Goal: Task Accomplishment & Management: Use online tool/utility

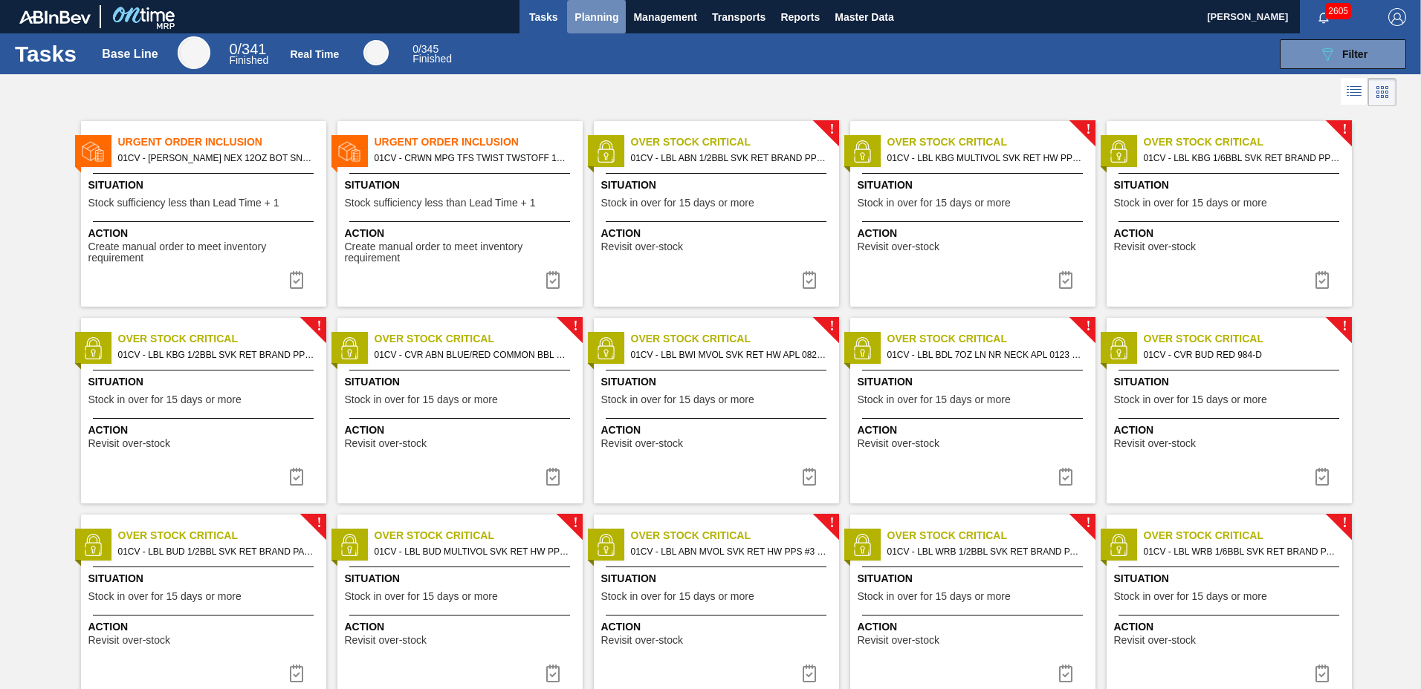
click at [592, 13] on span "Planning" at bounding box center [596, 17] width 44 height 18
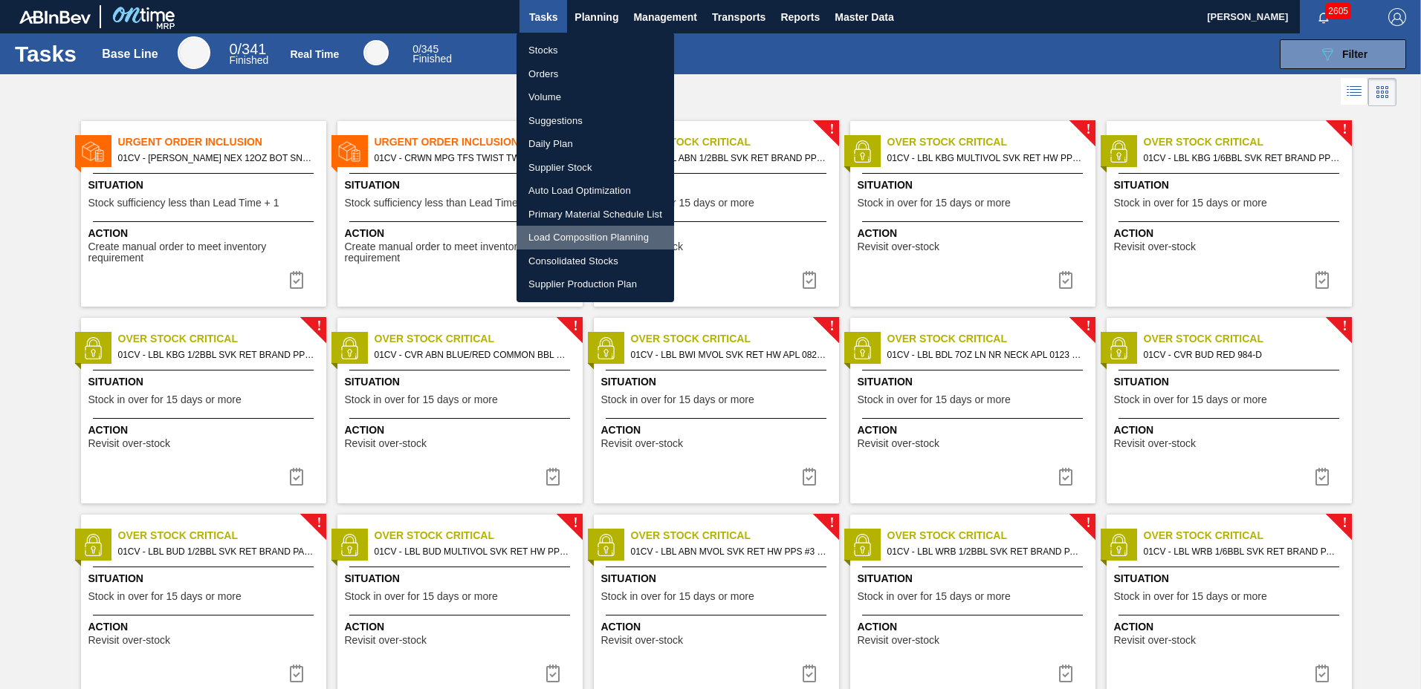
click at [567, 238] on li "Load Composition Planning" at bounding box center [595, 238] width 158 height 24
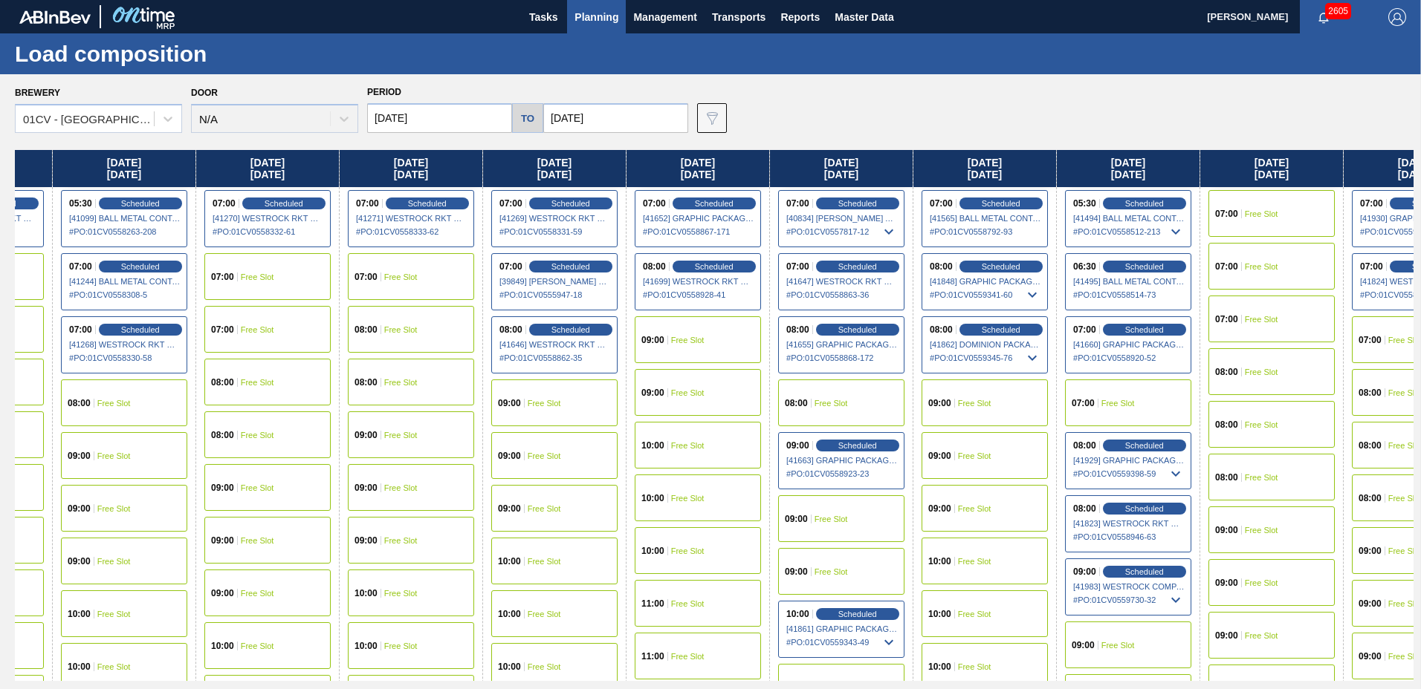
scroll to position [0, 609]
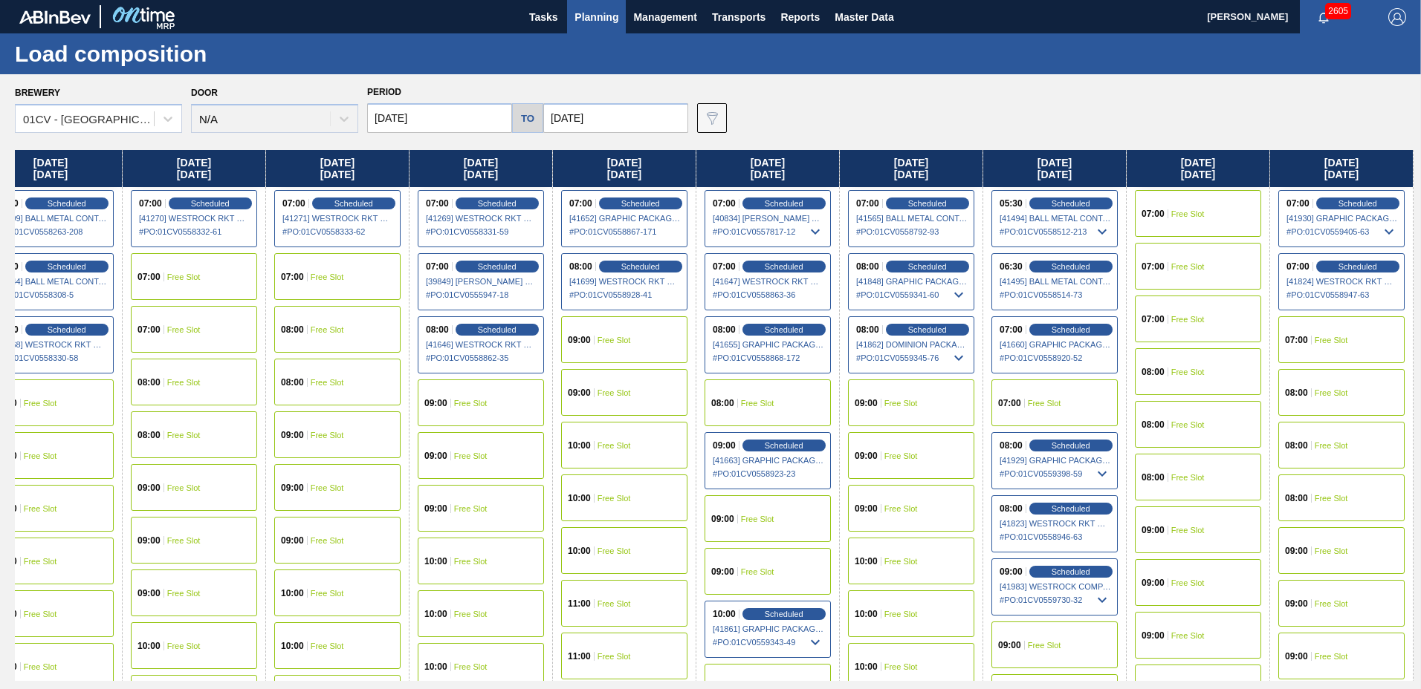
drag, startPoint x: 1165, startPoint y: 163, endPoint x: 531, endPoint y: 212, distance: 635.6
click at [531, 212] on div "[DATE] 09:00 Scheduled [41267] WESTROCK RKT COMPANY CORRUGATE - 0008365594 # PO…" at bounding box center [714, 415] width 1398 height 531
click at [1079, 573] on span "Scheduled" at bounding box center [1070, 572] width 42 height 10
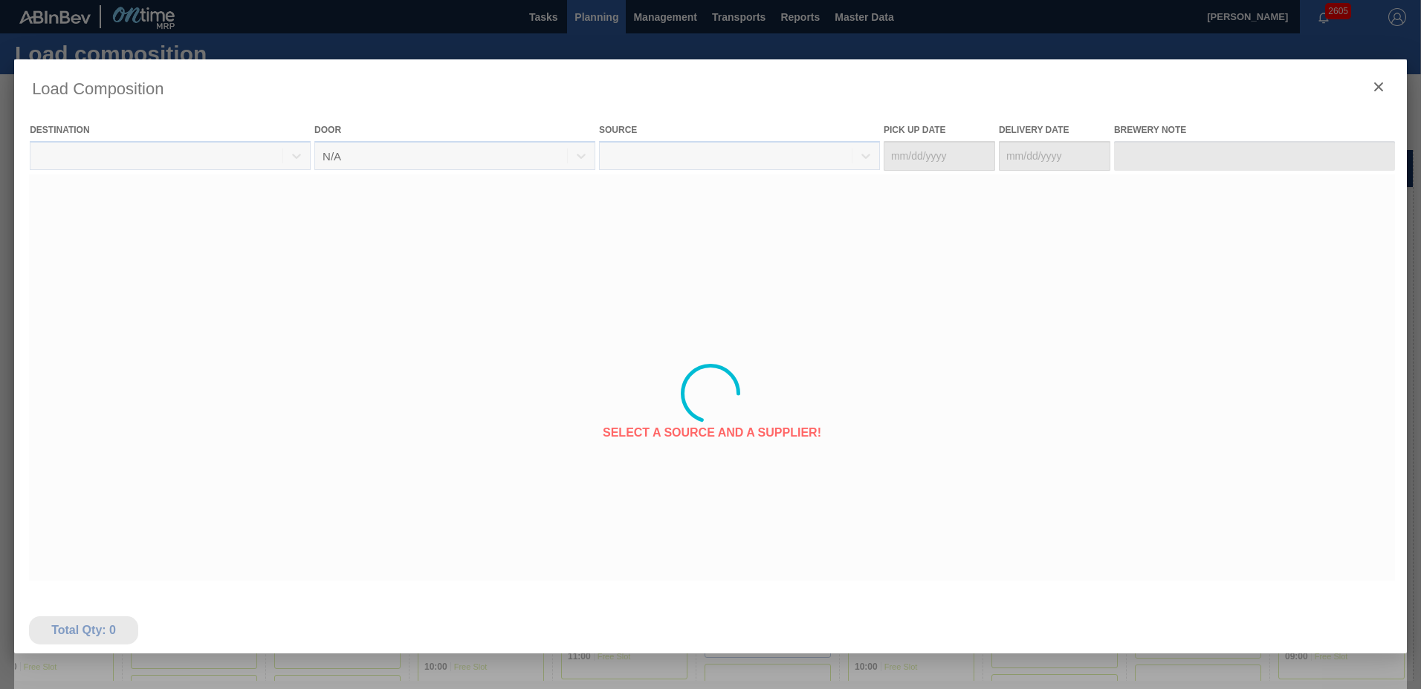
type Date "[DATE]"
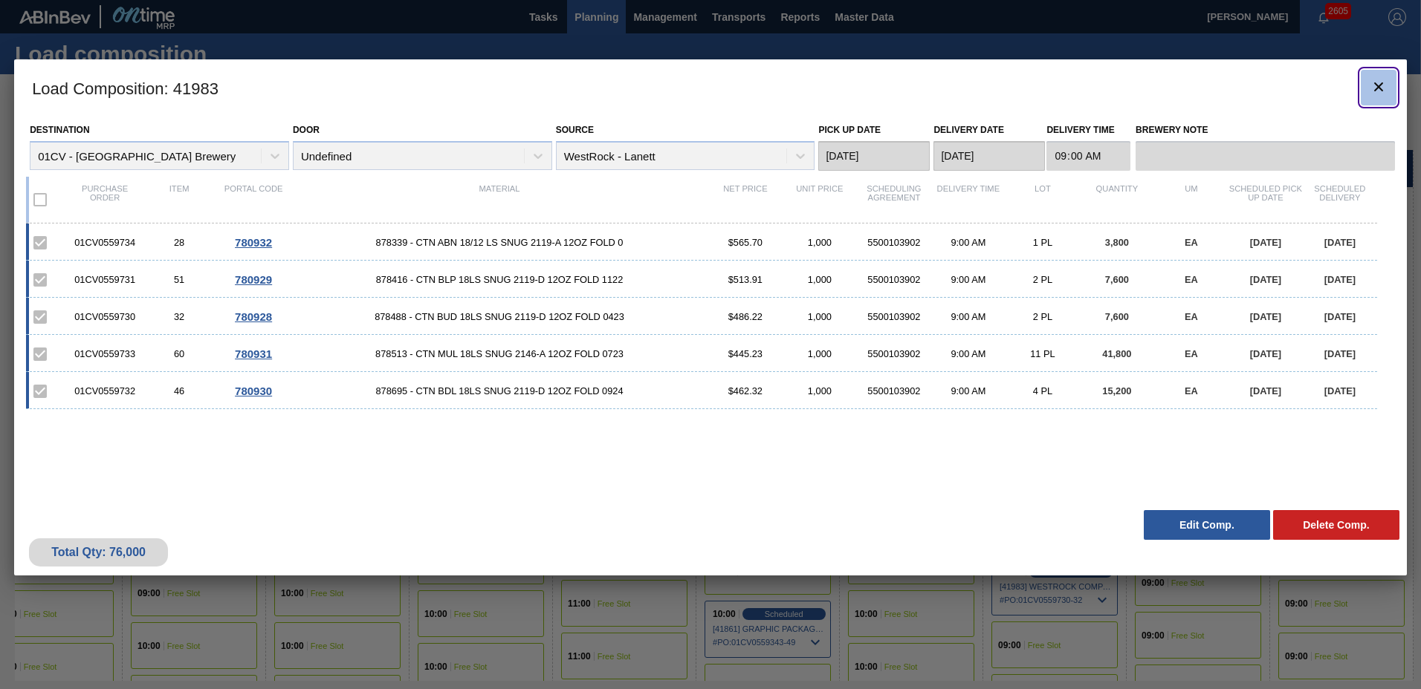
click at [1368, 101] on button "botão de ícone" at bounding box center [1378, 88] width 36 height 36
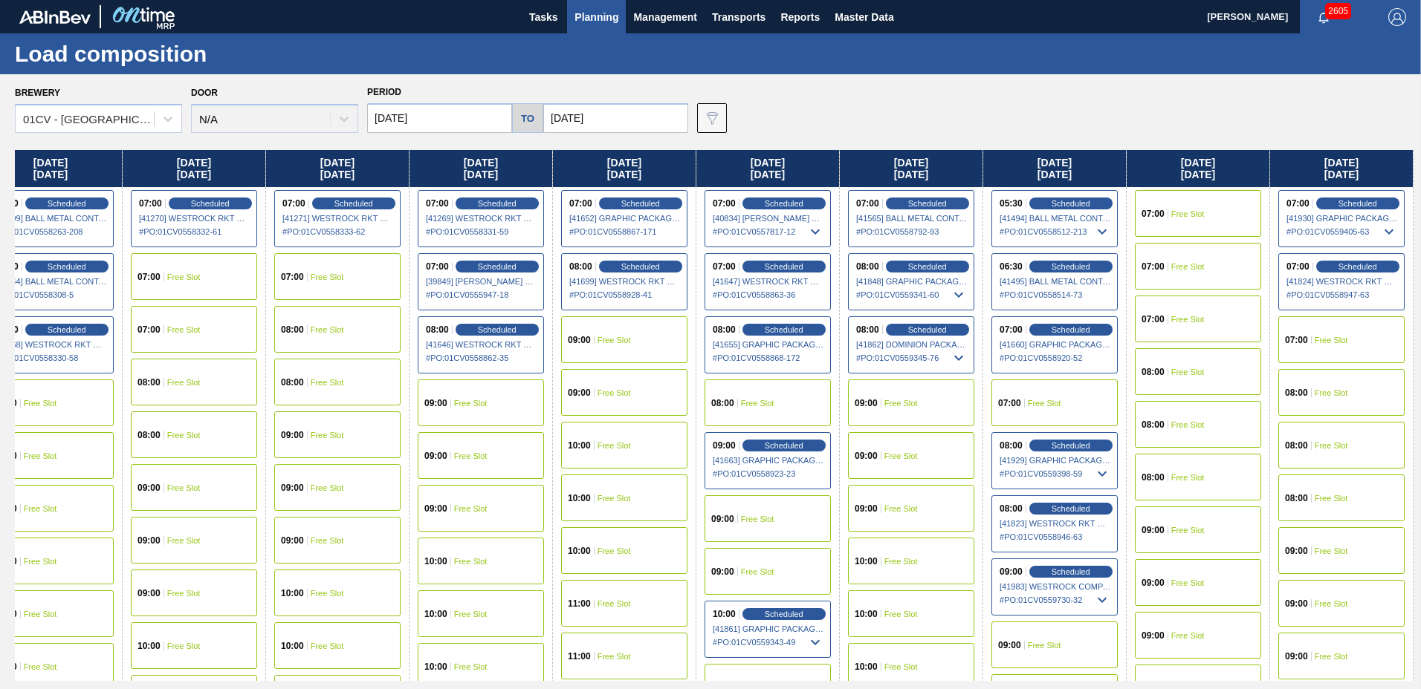
drag, startPoint x: 1360, startPoint y: 163, endPoint x: 670, endPoint y: 241, distance: 693.9
click at [670, 241] on div "[DATE] 09:00 Scheduled [41267] WESTROCK RKT COMPANY CORRUGATE - 0008365594 # PO…" at bounding box center [714, 415] width 1398 height 531
drag, startPoint x: 1321, startPoint y: 166, endPoint x: 726, endPoint y: 207, distance: 596.5
click at [726, 207] on div "[DATE] 09:00 Scheduled [41267] WESTROCK RKT COMPANY CORRUGATE - 0008365594 # PO…" at bounding box center [714, 415] width 1398 height 531
drag, startPoint x: 1278, startPoint y: 168, endPoint x: 633, endPoint y: 231, distance: 648.0
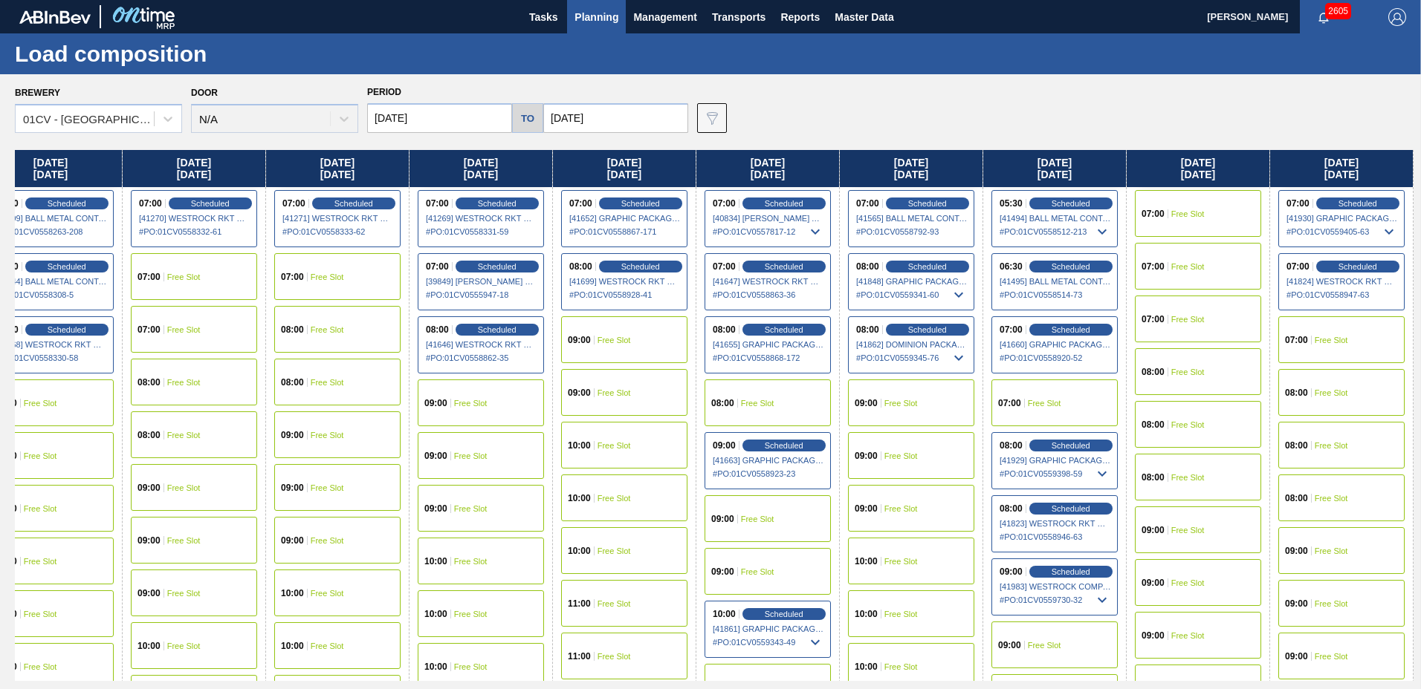
click at [633, 231] on div "[DATE] 09:00 Scheduled [41267] WESTROCK RKT COMPANY CORRUGATE - 0008365594 # PO…" at bounding box center [714, 415] width 1398 height 531
click at [1239, 162] on div "[DATE]" at bounding box center [1197, 168] width 143 height 37
drag, startPoint x: 1239, startPoint y: 162, endPoint x: 899, endPoint y: 164, distance: 340.3
click at [899, 164] on div "[DATE] 09:00 Scheduled [41267] WESTROCK RKT COMPANY CORRUGATE - 0008365594 # PO…" at bounding box center [714, 415] width 1398 height 531
drag, startPoint x: 1221, startPoint y: 168, endPoint x: 886, endPoint y: 160, distance: 334.4
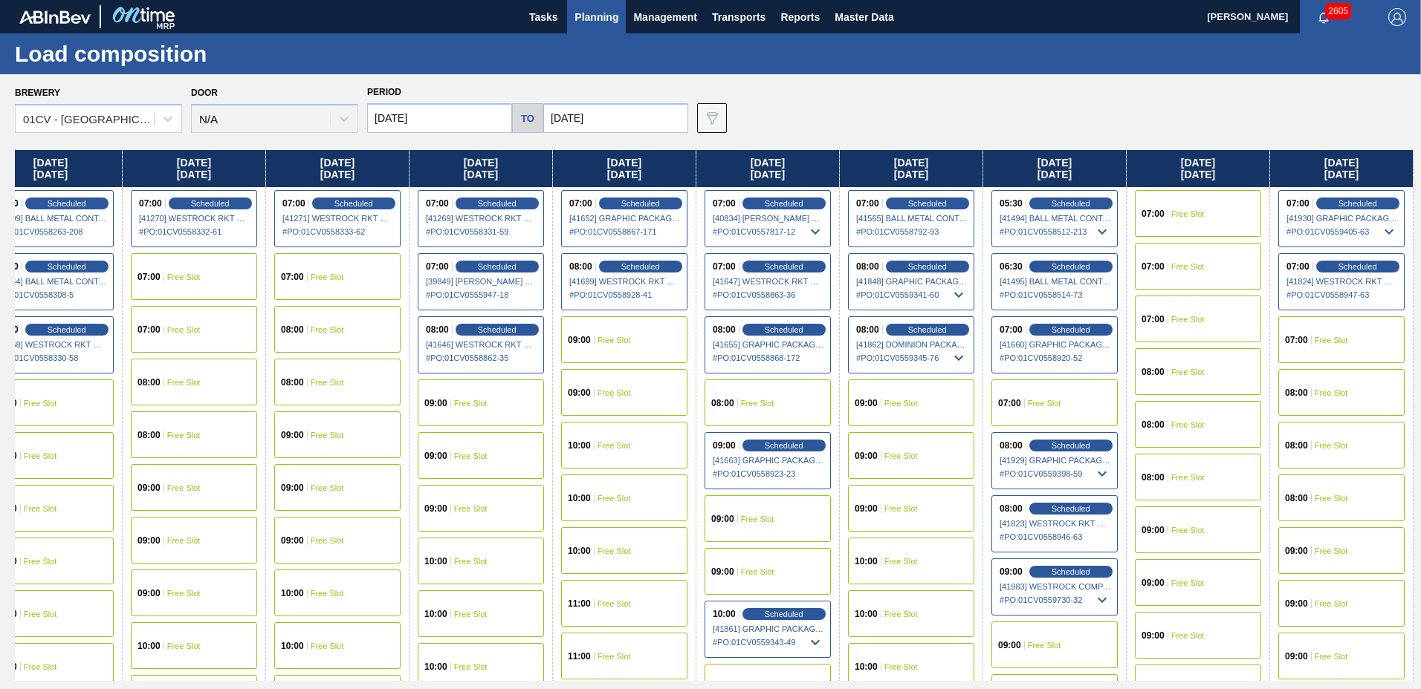
click at [886, 160] on div "[DATE] 09:00 Scheduled [41267] WESTROCK RKT COMPANY CORRUGATE - 0008365594 # PO…" at bounding box center [714, 415] width 1398 height 531
drag, startPoint x: 933, startPoint y: 175, endPoint x: 609, endPoint y: 180, distance: 324.0
click at [609, 180] on div "[DATE] 09:00 Scheduled [41267] WESTROCK RKT COMPANY CORRUGATE - 0008365594 # PO…" at bounding box center [714, 415] width 1398 height 531
drag, startPoint x: 1294, startPoint y: 172, endPoint x: 961, endPoint y: 203, distance: 335.0
click at [961, 203] on div "[DATE] 09:00 Scheduled [41267] WESTROCK RKT COMPANY CORRUGATE - 0008365594 # PO…" at bounding box center [714, 415] width 1398 height 531
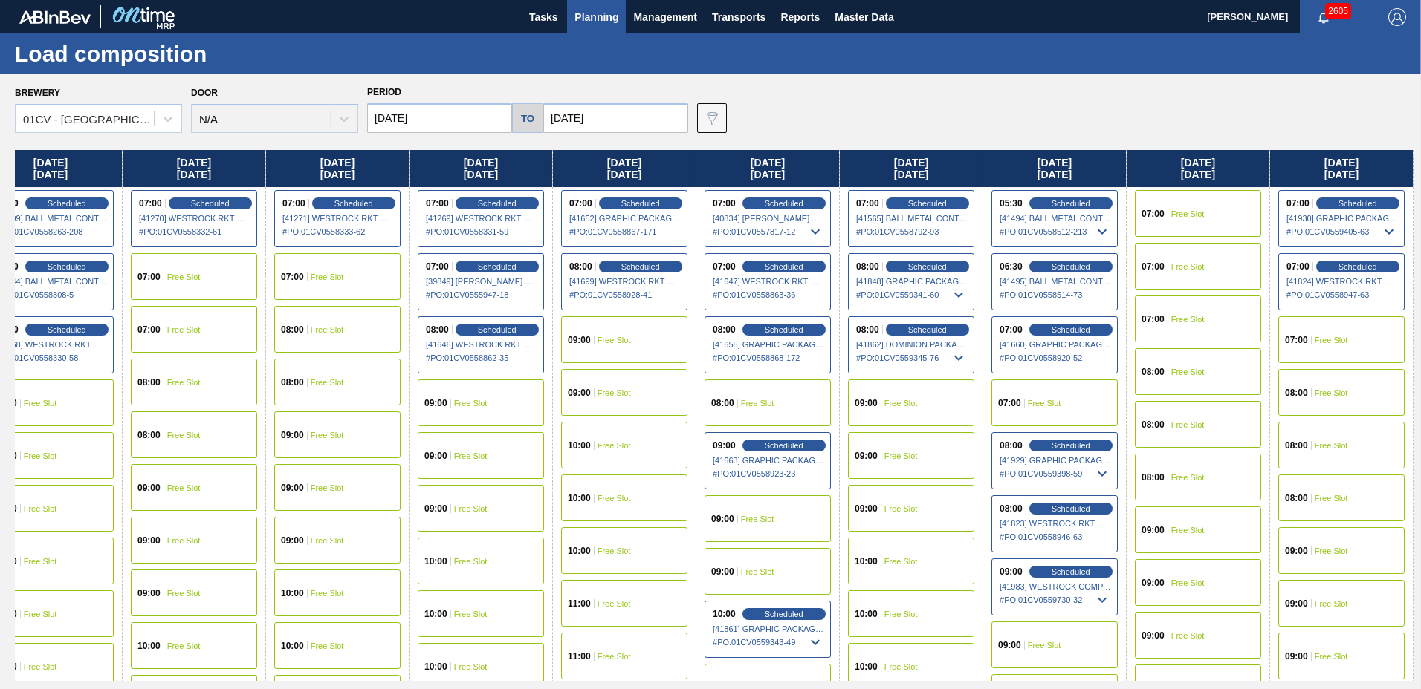
click at [622, 121] on input "[DATE]" at bounding box center [615, 118] width 145 height 30
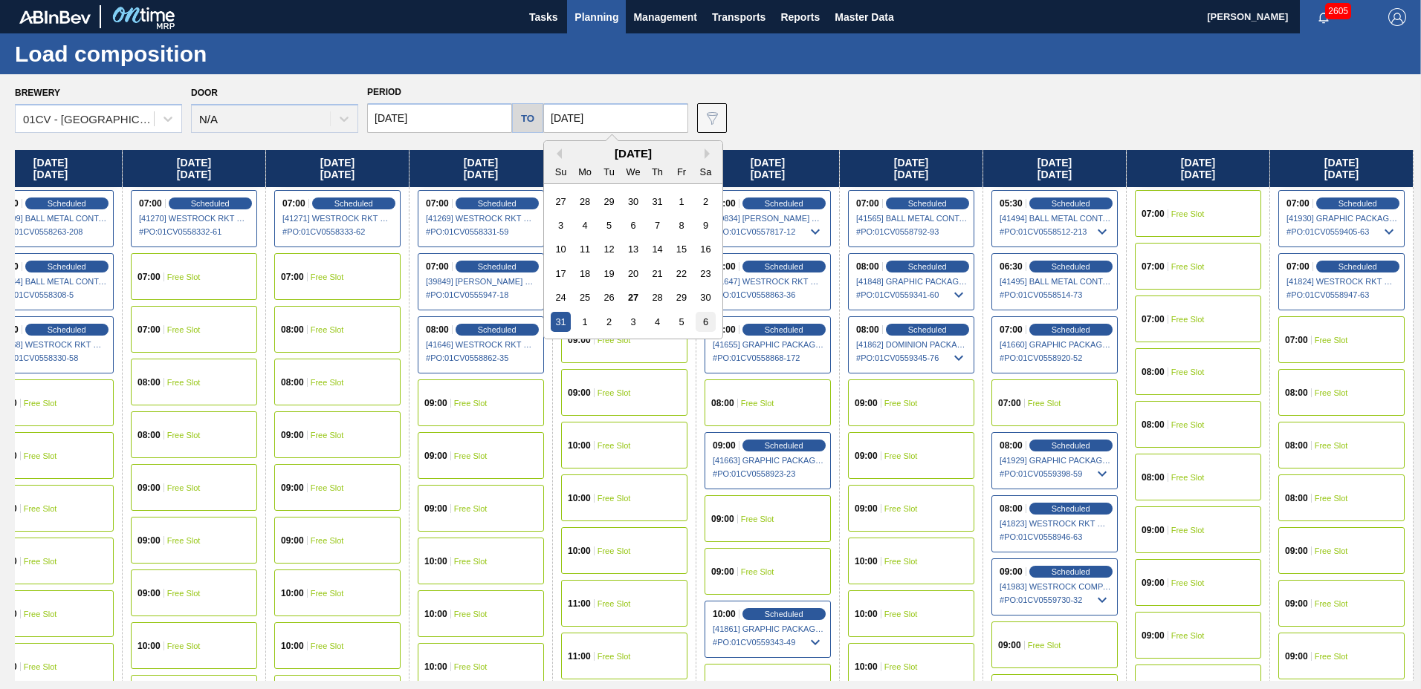
click at [706, 323] on div "6" at bounding box center [705, 322] width 20 height 20
type input "[DATE]"
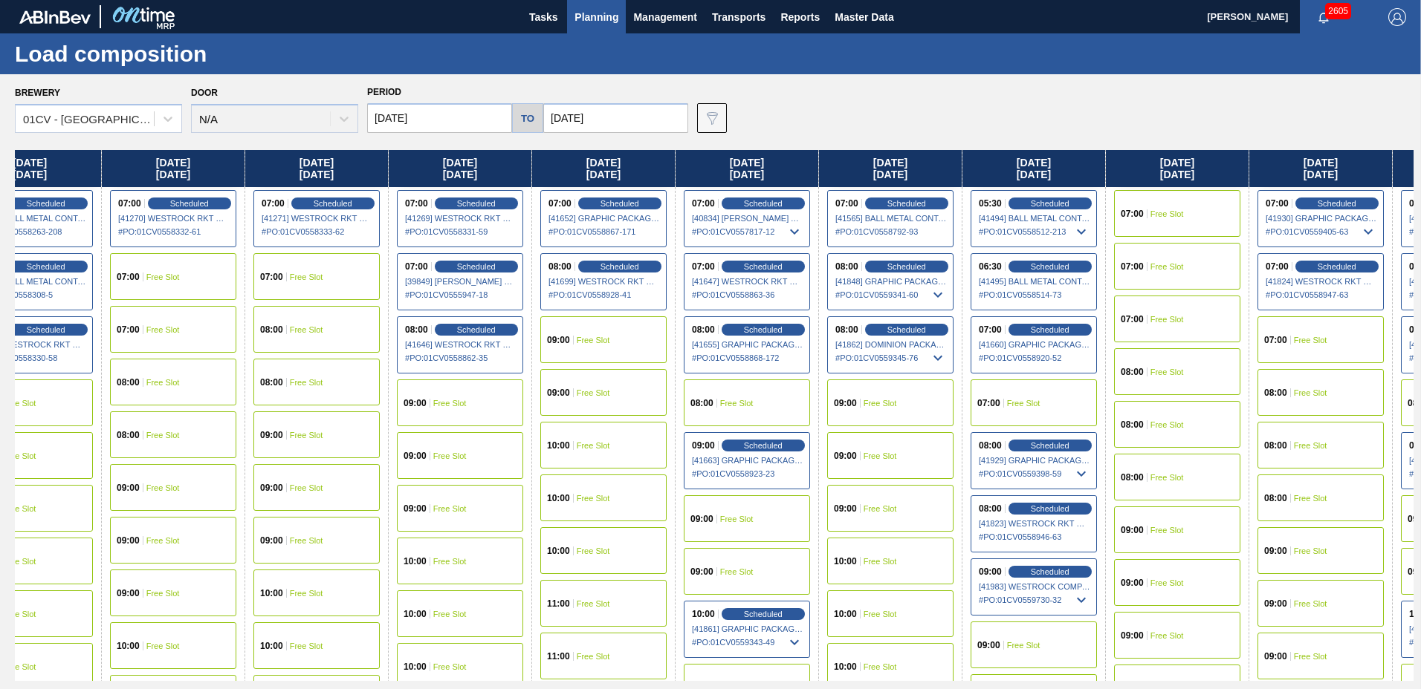
scroll to position [0, 642]
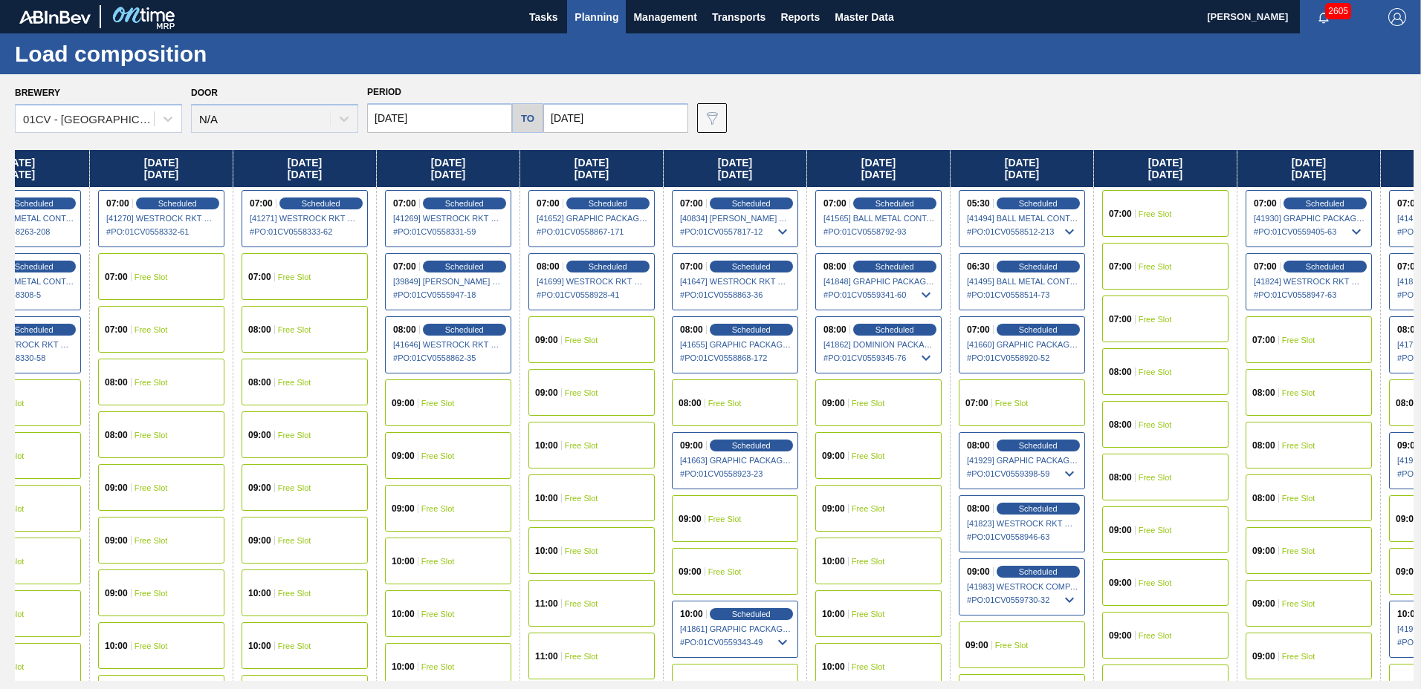
drag, startPoint x: 1244, startPoint y: 169, endPoint x: 570, endPoint y: 233, distance: 676.8
click at [570, 233] on div "[DATE] 09:00 Scheduled [41267] WESTROCK RKT COMPANY CORRUGATE - 0008365594 # PO…" at bounding box center [714, 415] width 1398 height 531
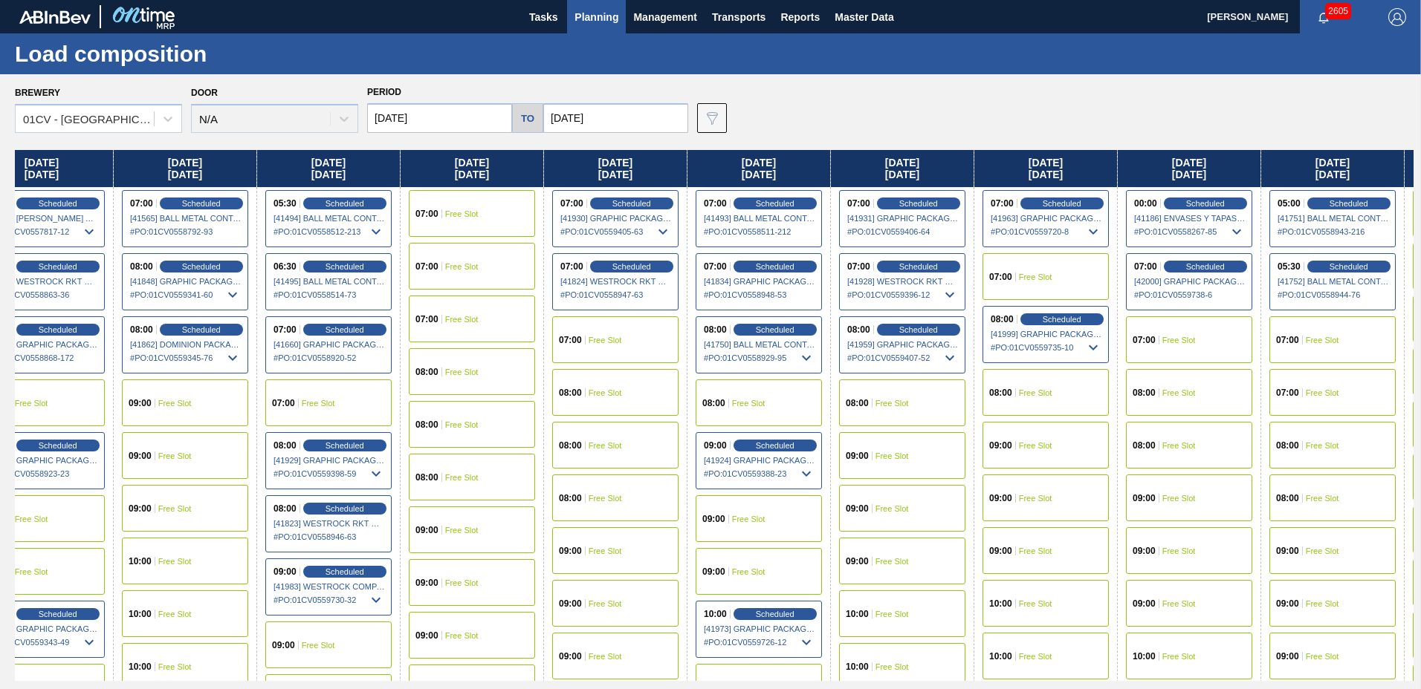
drag, startPoint x: 1331, startPoint y: 172, endPoint x: 628, endPoint y: 221, distance: 705.3
click at [628, 221] on div "[DATE] 09:00 Scheduled [41267] WESTROCK RKT COMPANY CORRUGATE - 0008365594 # PO…" at bounding box center [714, 415] width 1398 height 531
click at [1044, 204] on span "Scheduled" at bounding box center [1060, 203] width 42 height 10
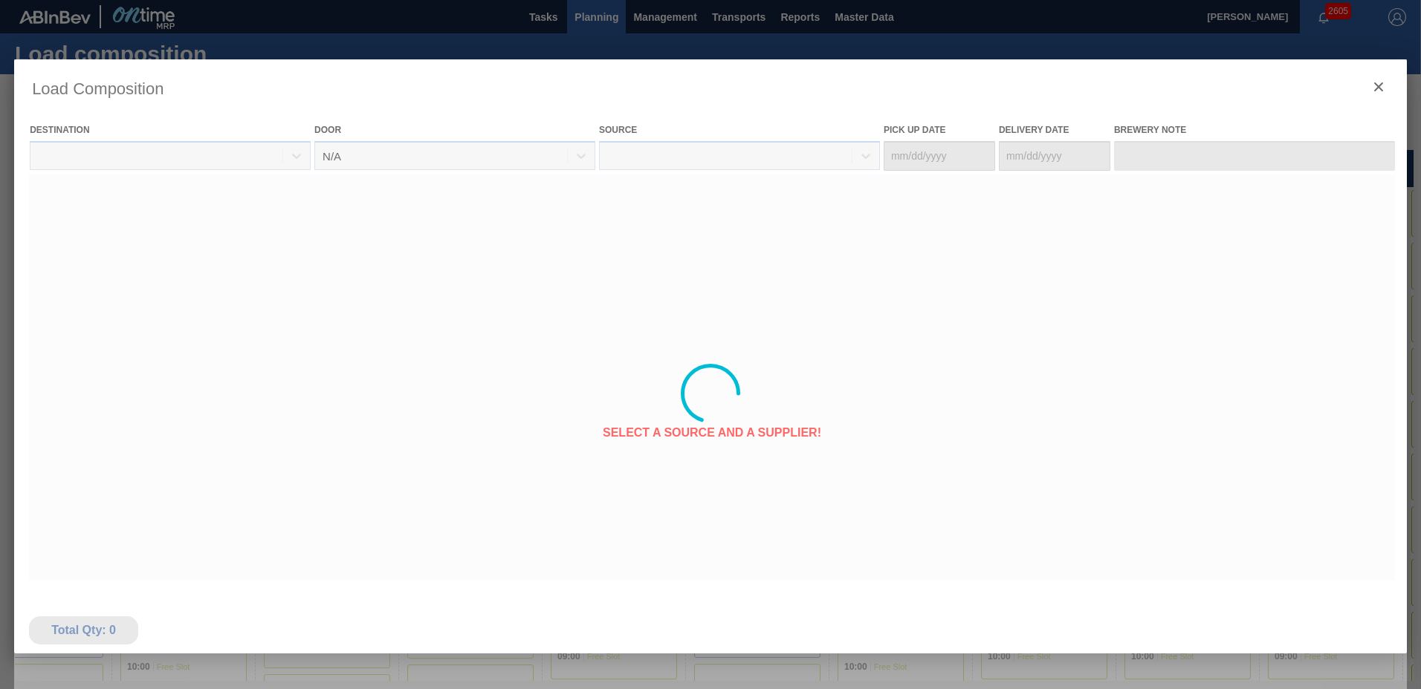
type Date "[DATE]"
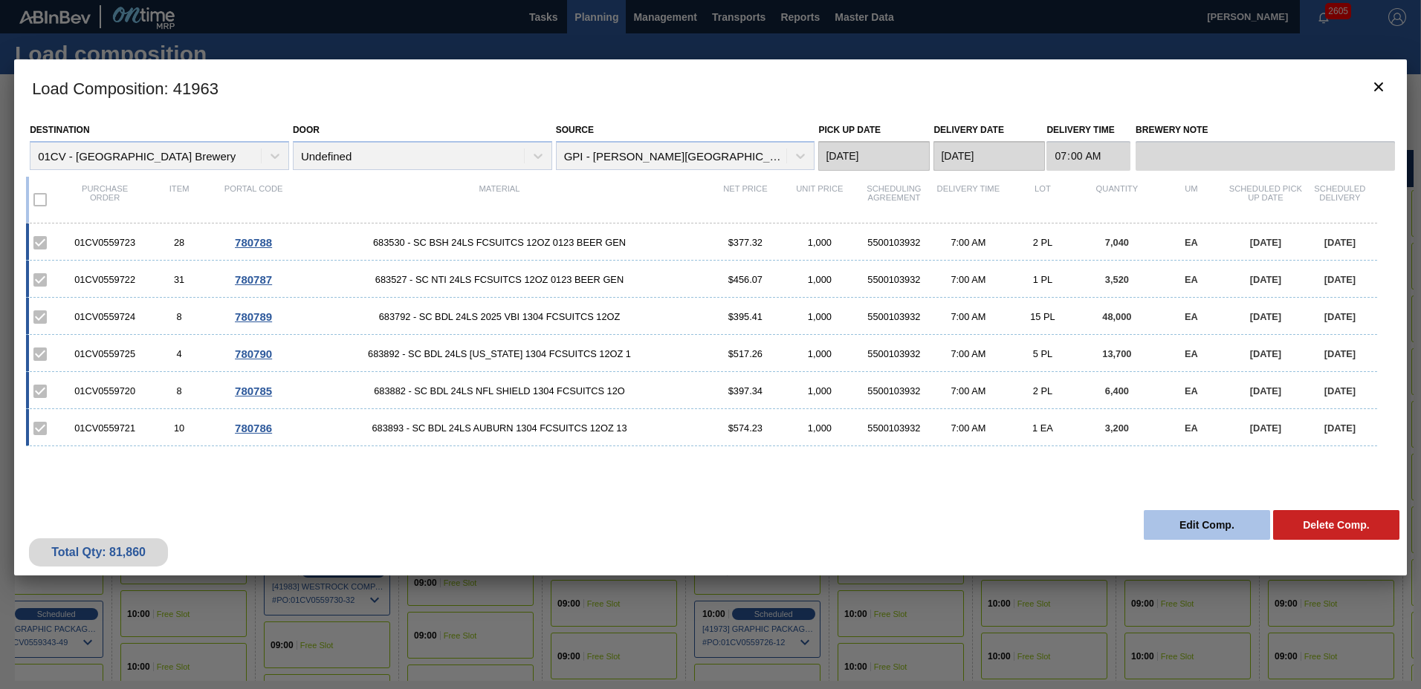
click at [1204, 521] on button "Edit Comp." at bounding box center [1206, 525] width 126 height 30
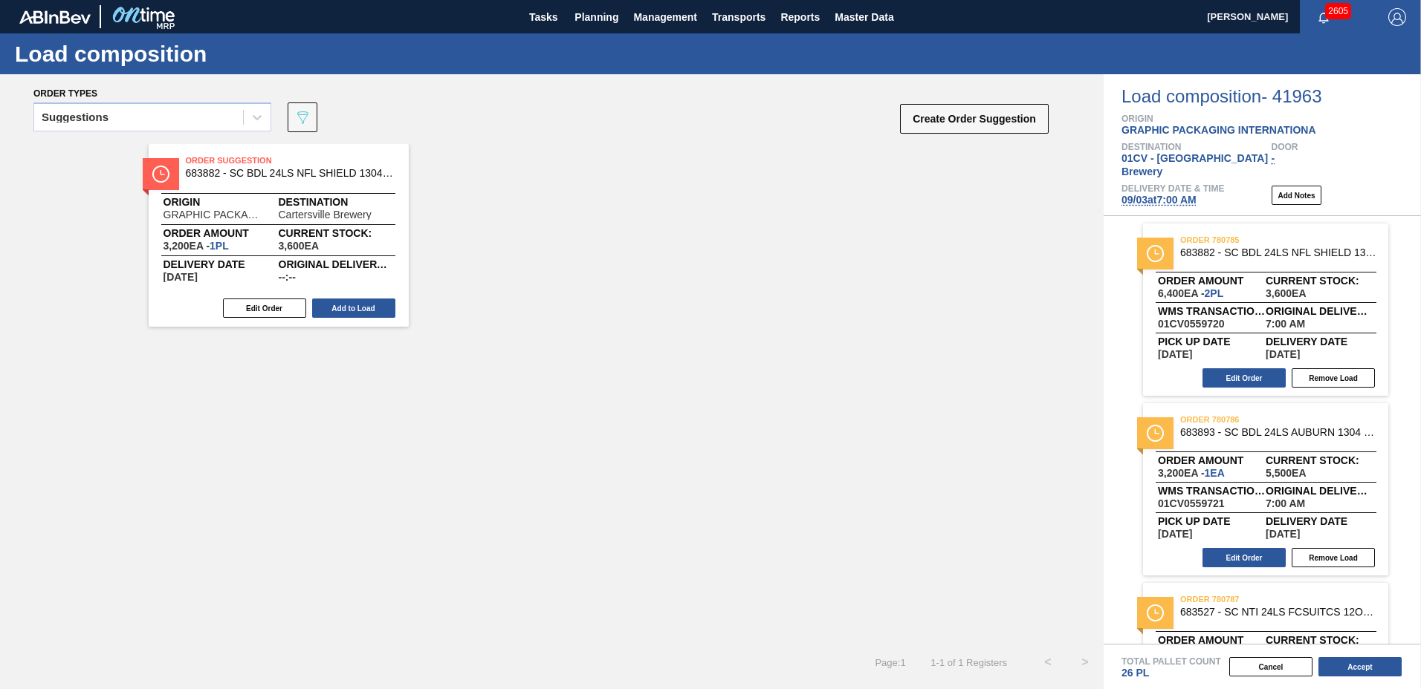
click at [1139, 194] on span "[DATE] 7:00 AM" at bounding box center [1158, 200] width 75 height 12
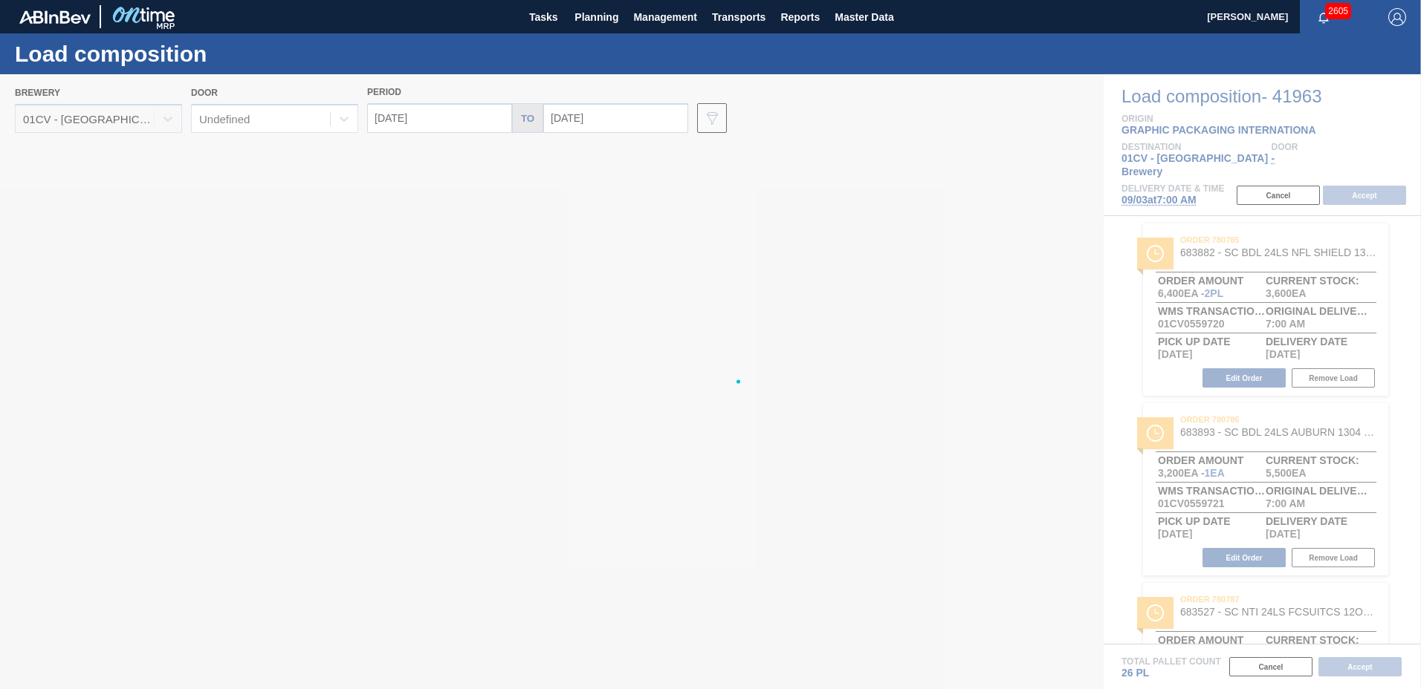
type input "[DATE]"
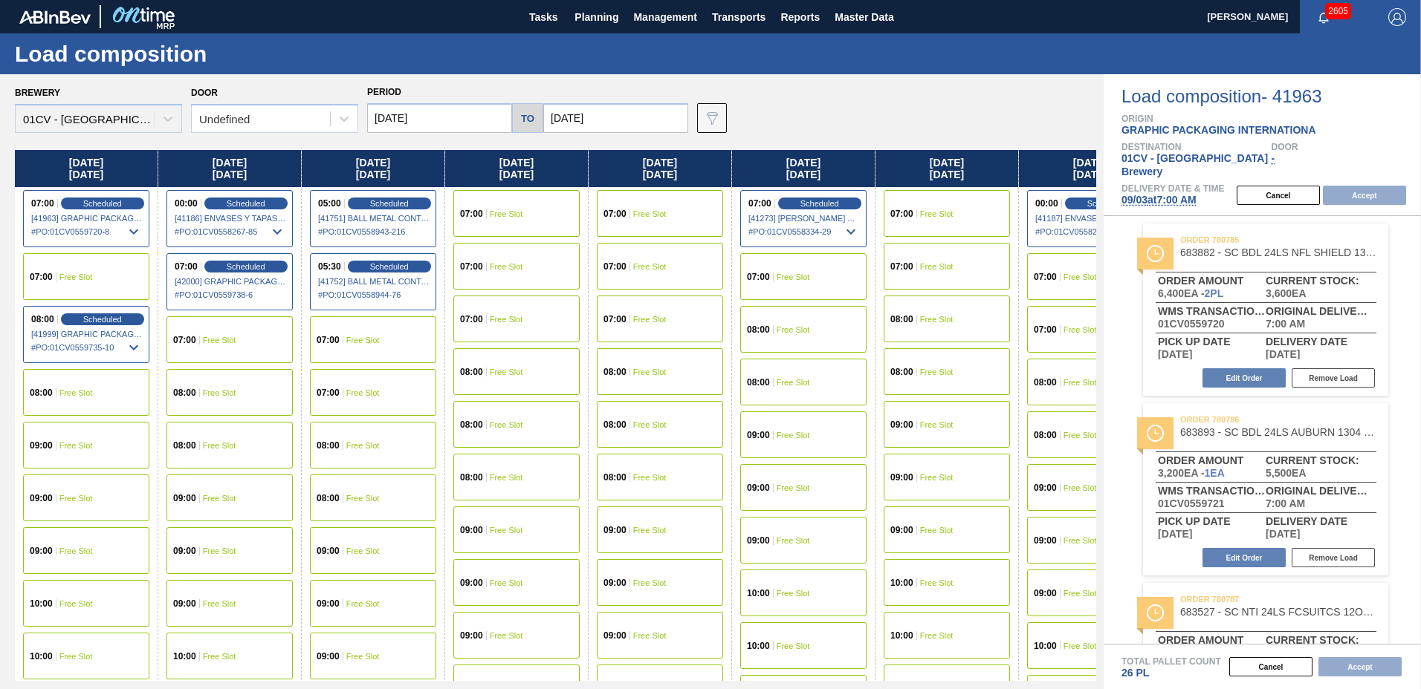
click at [453, 123] on input "[DATE]" at bounding box center [439, 118] width 145 height 30
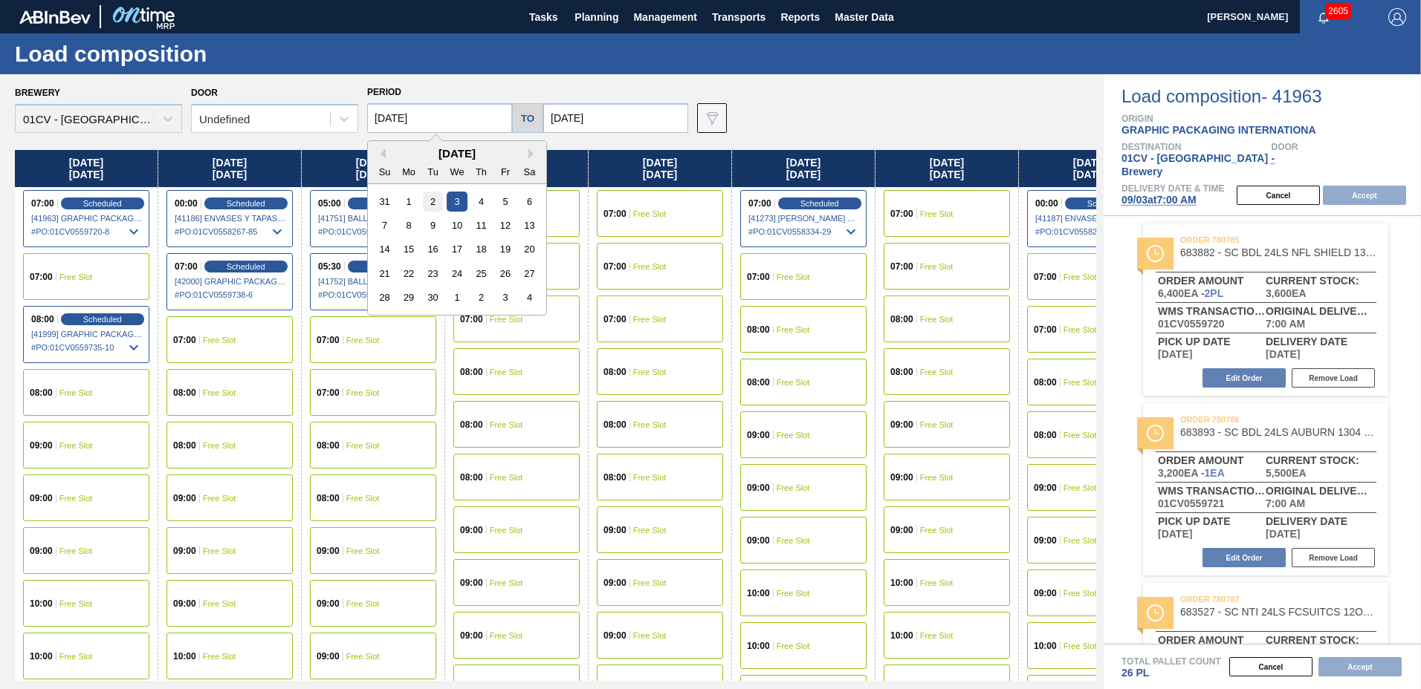
click at [433, 199] on div "2" at bounding box center [433, 202] width 20 height 20
type input "[DATE]"
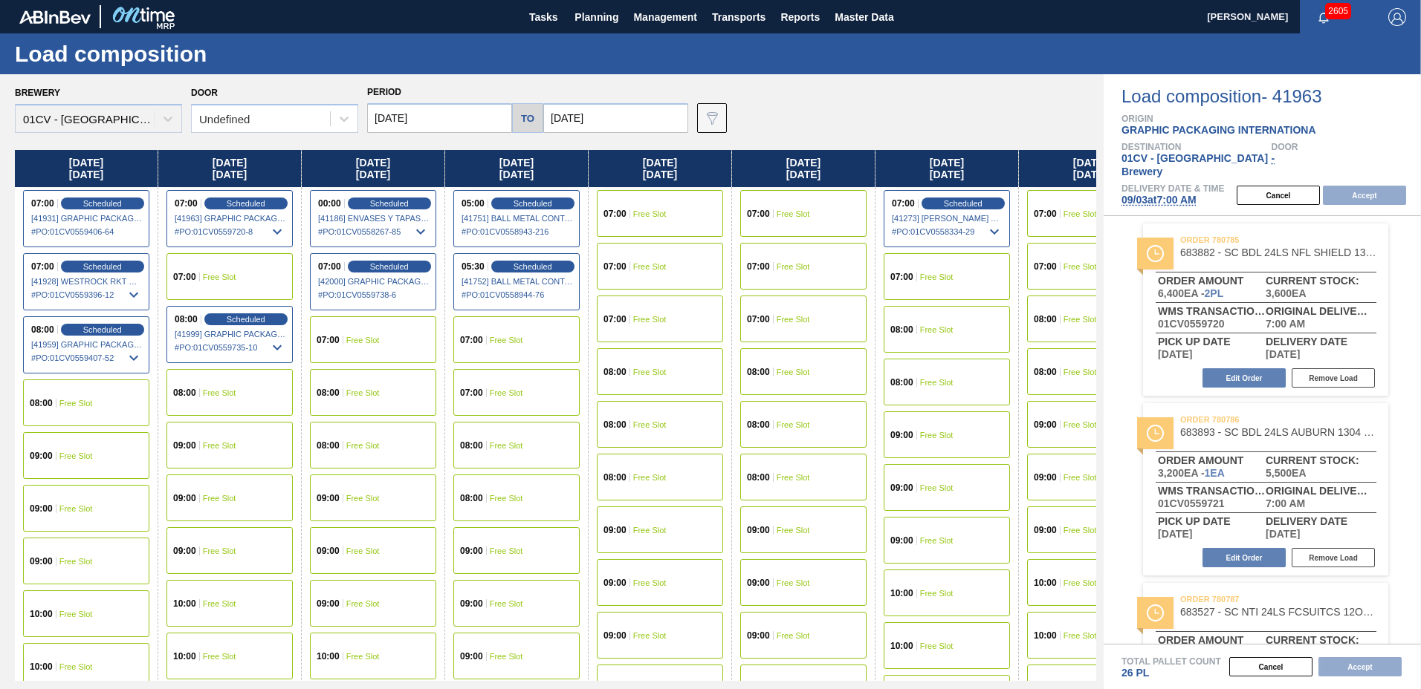
click at [114, 470] on div "09:00 Free Slot" at bounding box center [86, 455] width 126 height 47
click at [1395, 186] on button "Accept" at bounding box center [1363, 195] width 83 height 19
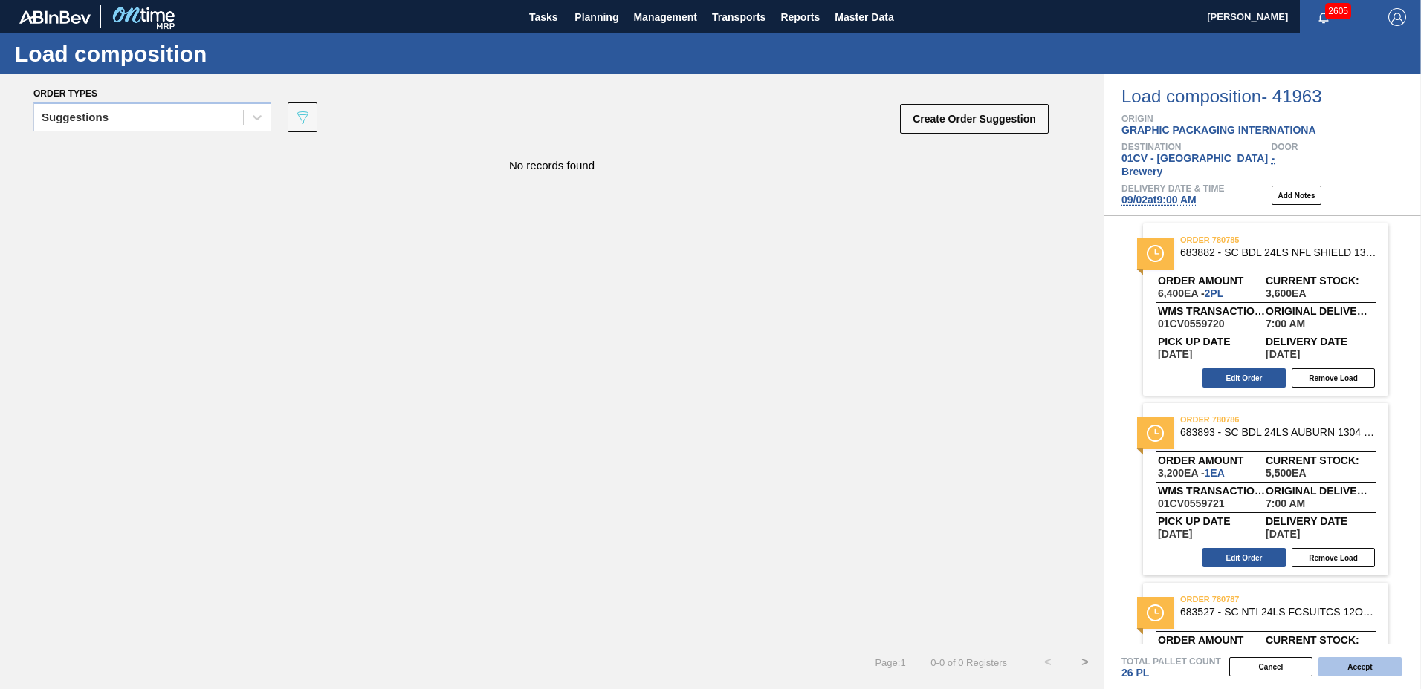
click at [1345, 668] on button "Accept" at bounding box center [1359, 667] width 83 height 19
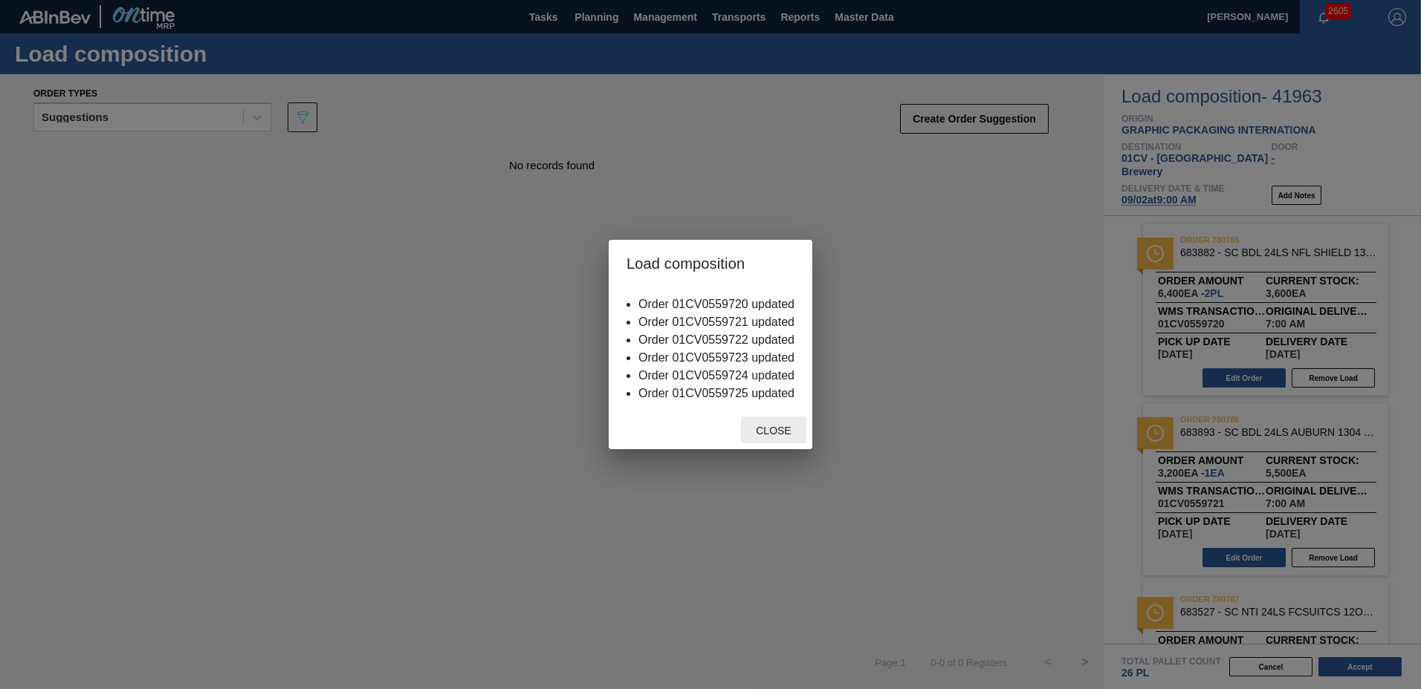
click at [775, 436] on span "Close" at bounding box center [773, 431] width 59 height 12
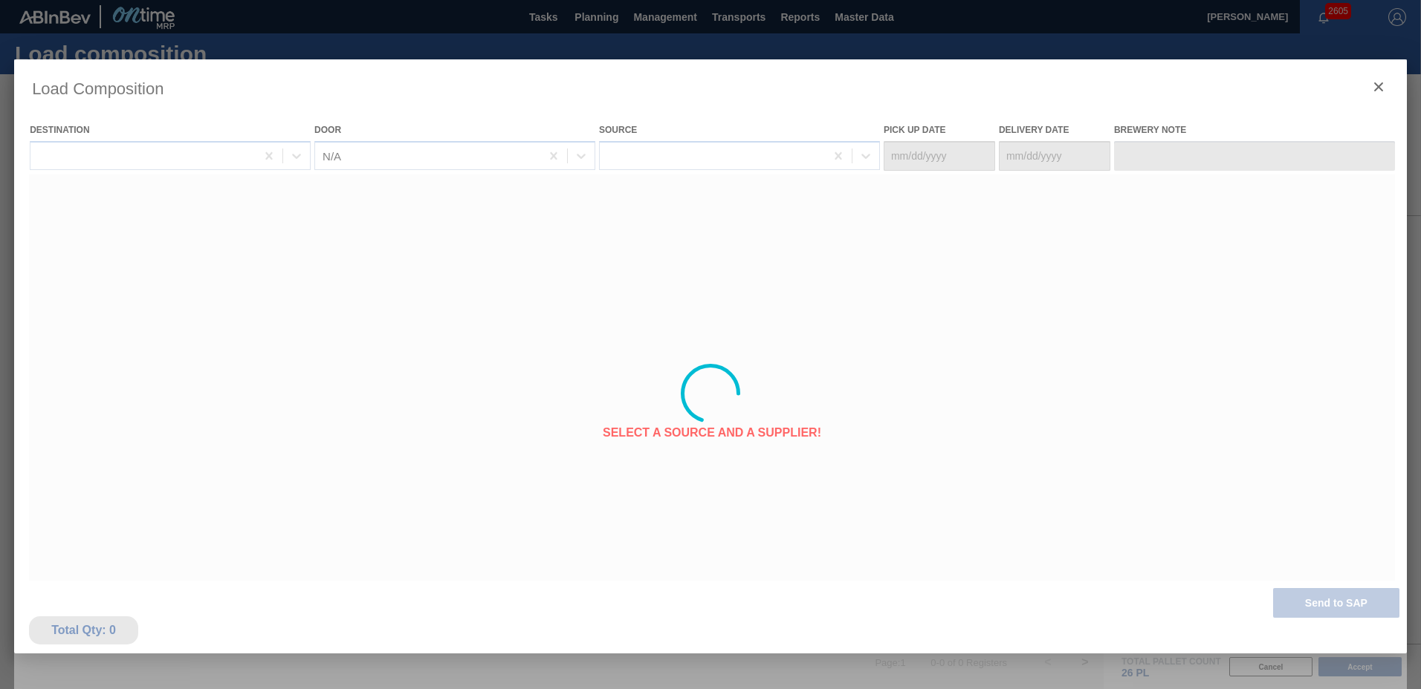
type Date "[DATE]"
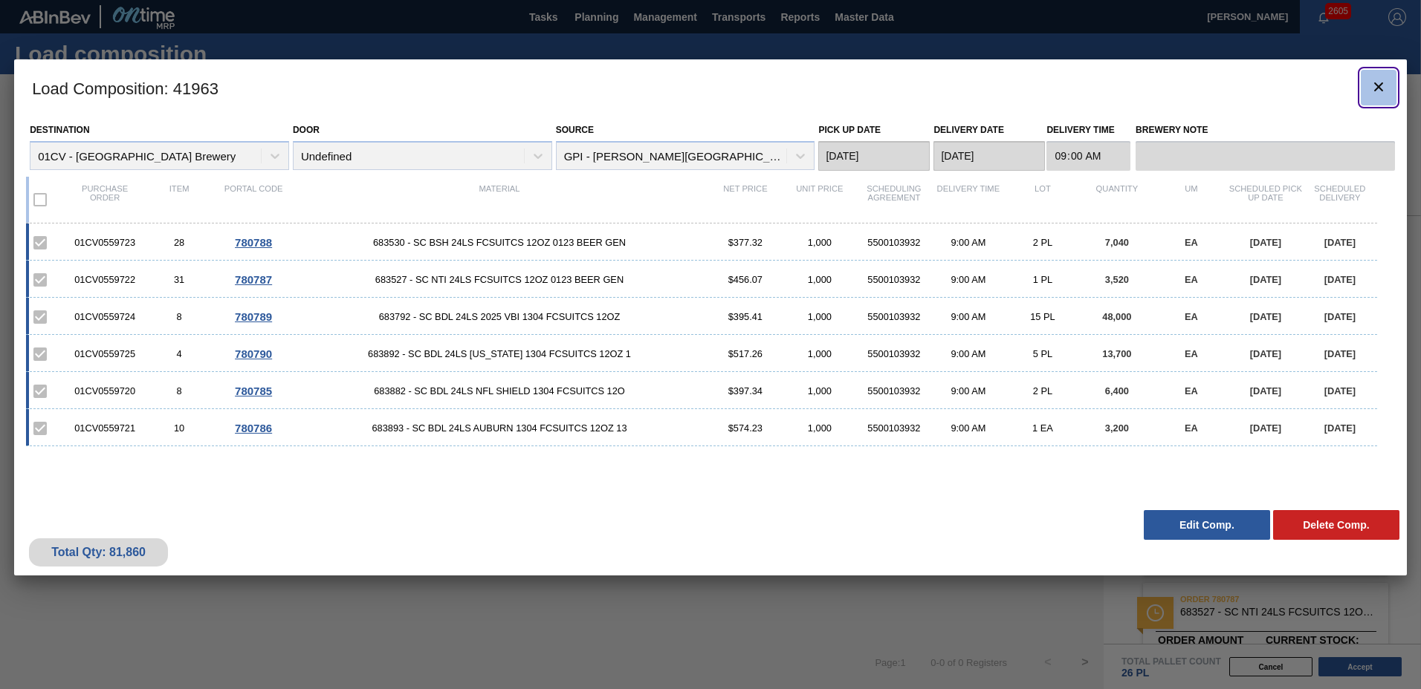
click at [1376, 83] on icon "botão de ícone" at bounding box center [1378, 87] width 18 height 18
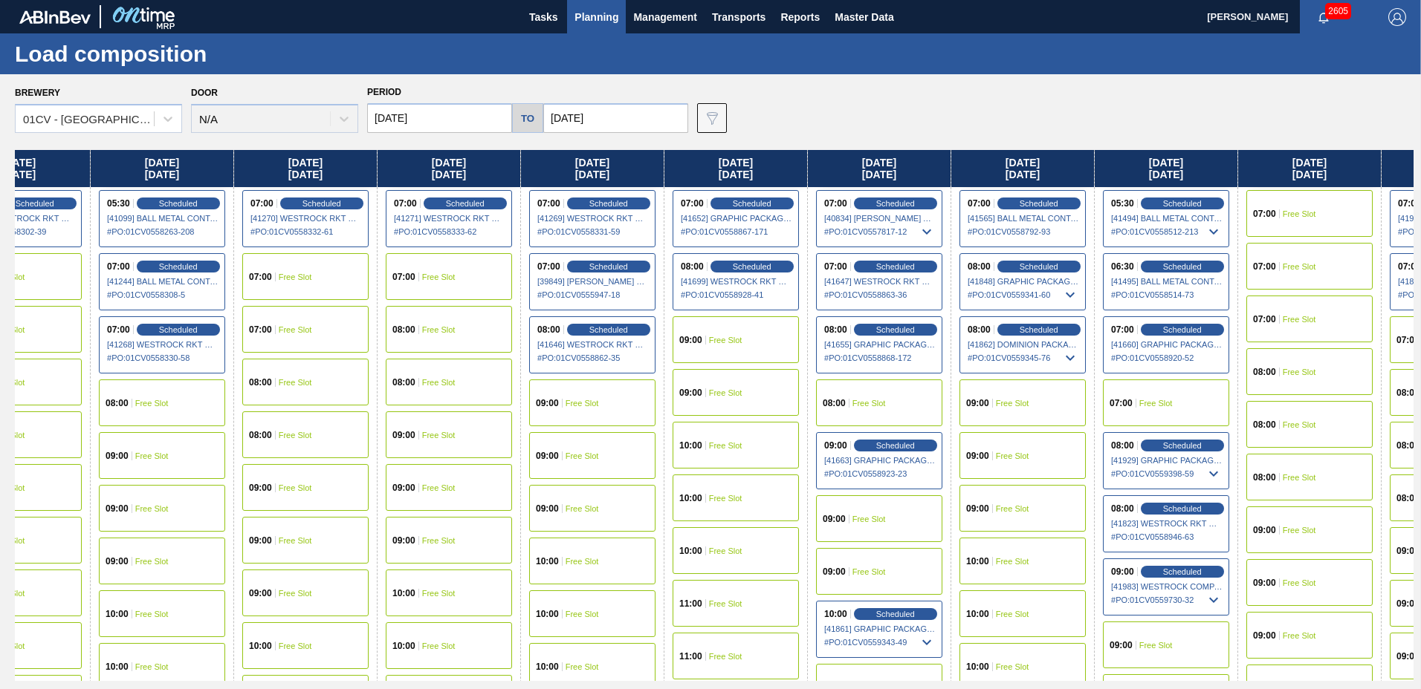
scroll to position [0, 547]
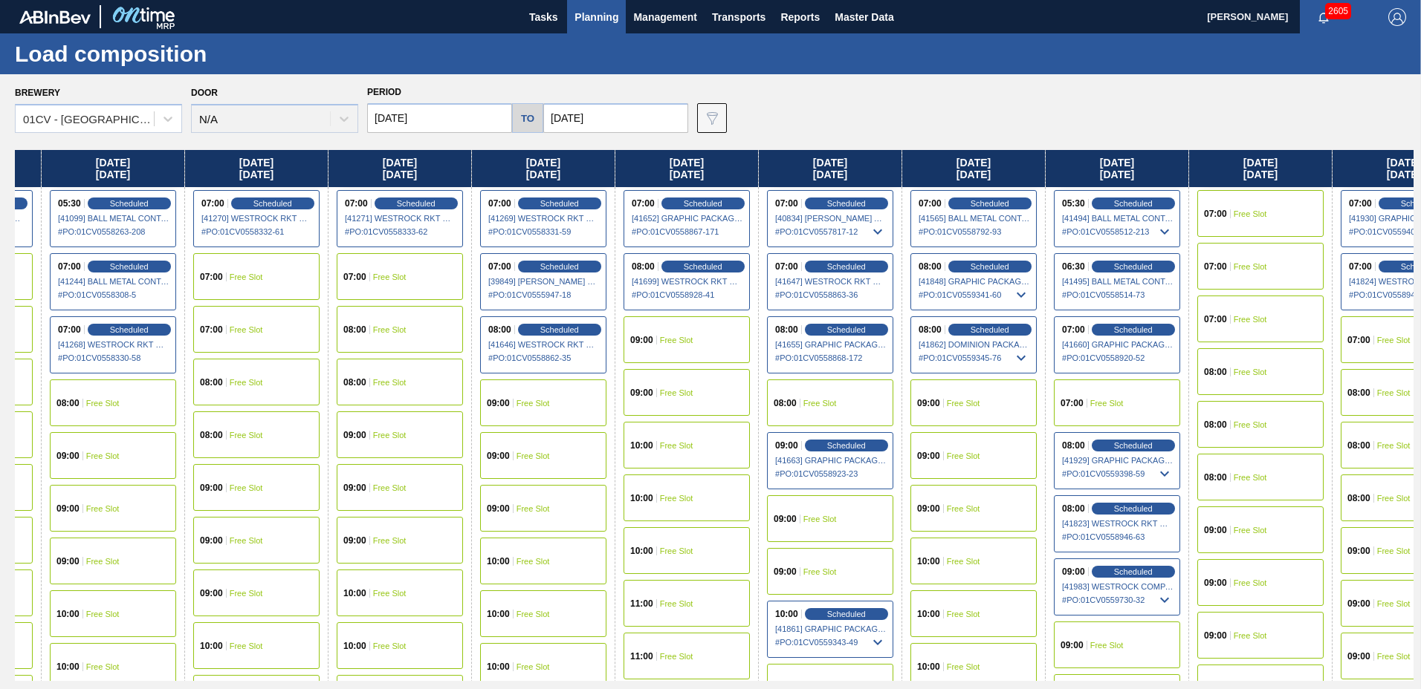
drag, startPoint x: 1241, startPoint y: 170, endPoint x: 683, endPoint y: 221, distance: 560.3
click at [683, 221] on div "[DATE] 09:00 Scheduled [41267] WESTROCK RKT COMPANY CORRUGATE - 0008365594 # PO…" at bounding box center [714, 415] width 1398 height 531
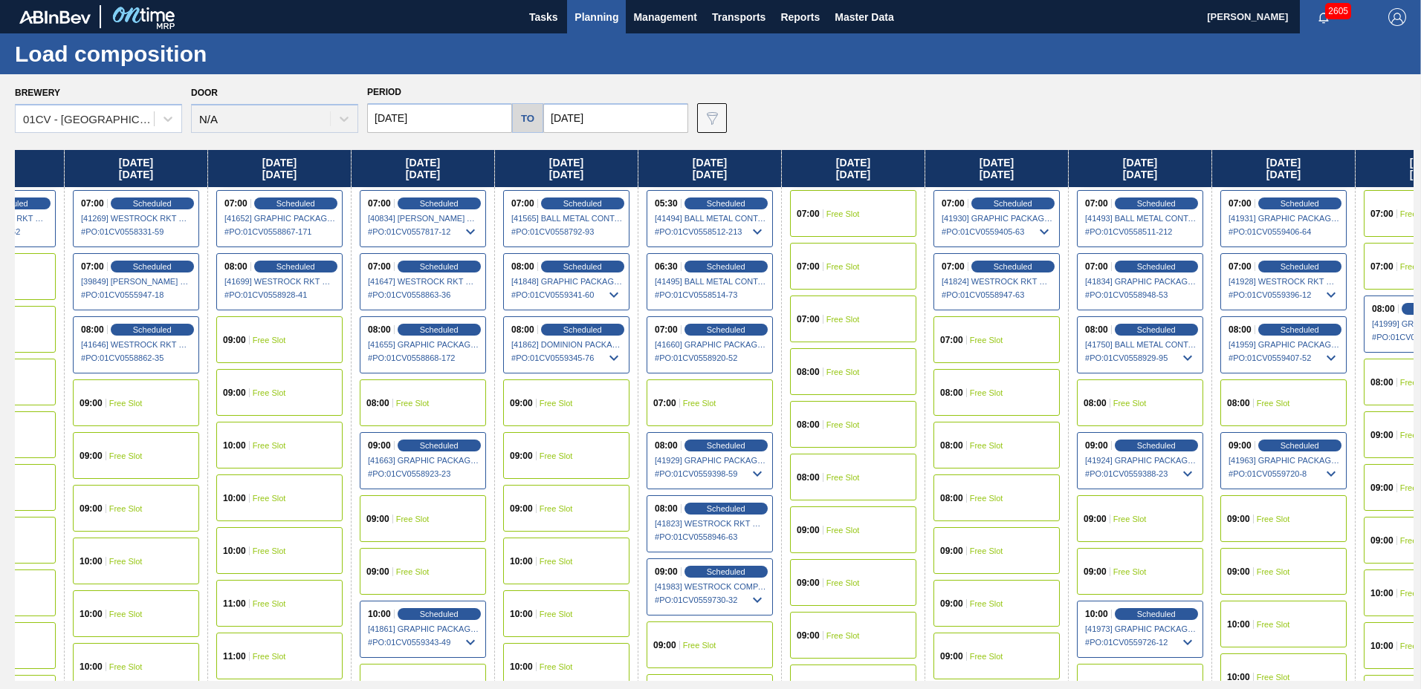
scroll to position [0, 1019]
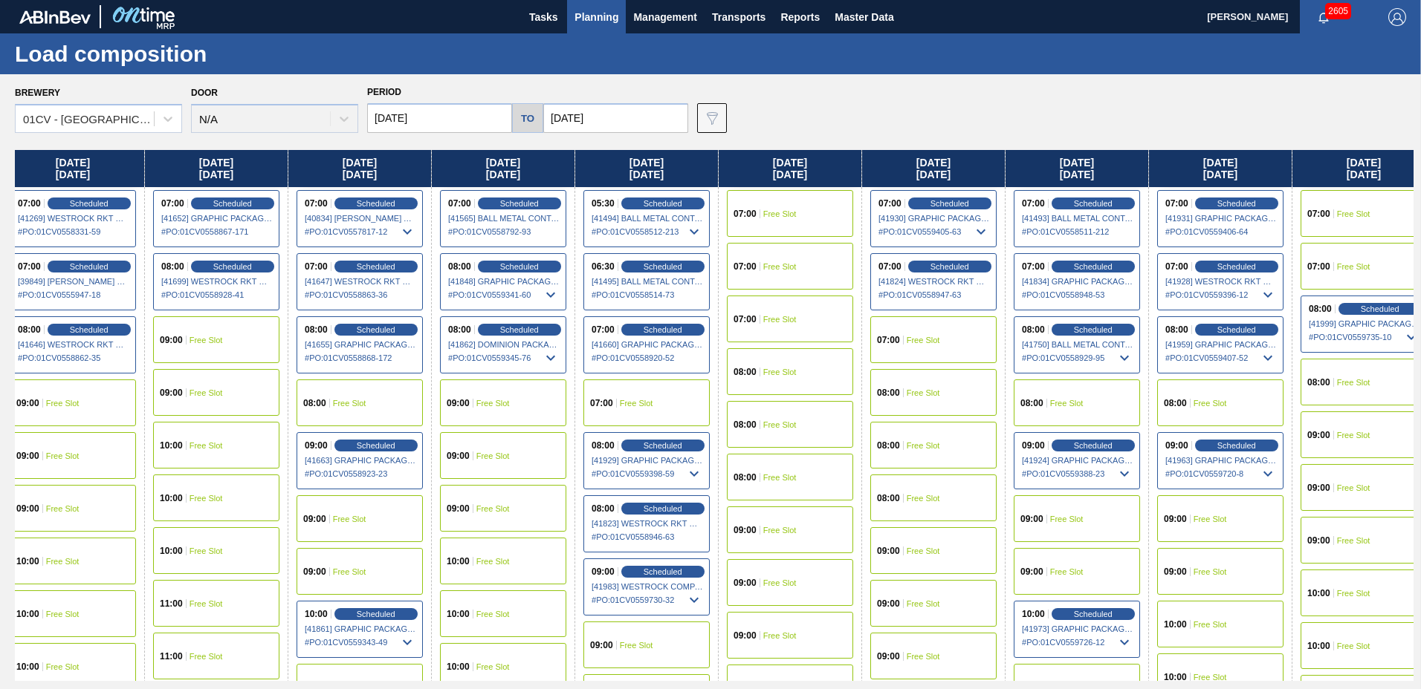
drag, startPoint x: 1254, startPoint y: 169, endPoint x: 776, endPoint y: 221, distance: 481.3
click at [776, 221] on div "[DATE] 09:00 Scheduled [41267] WESTROCK RKT COMPANY CORRUGATE - 0008365594 # PO…" at bounding box center [714, 415] width 1398 height 531
click at [1369, 307] on span "Scheduled" at bounding box center [1377, 309] width 42 height 10
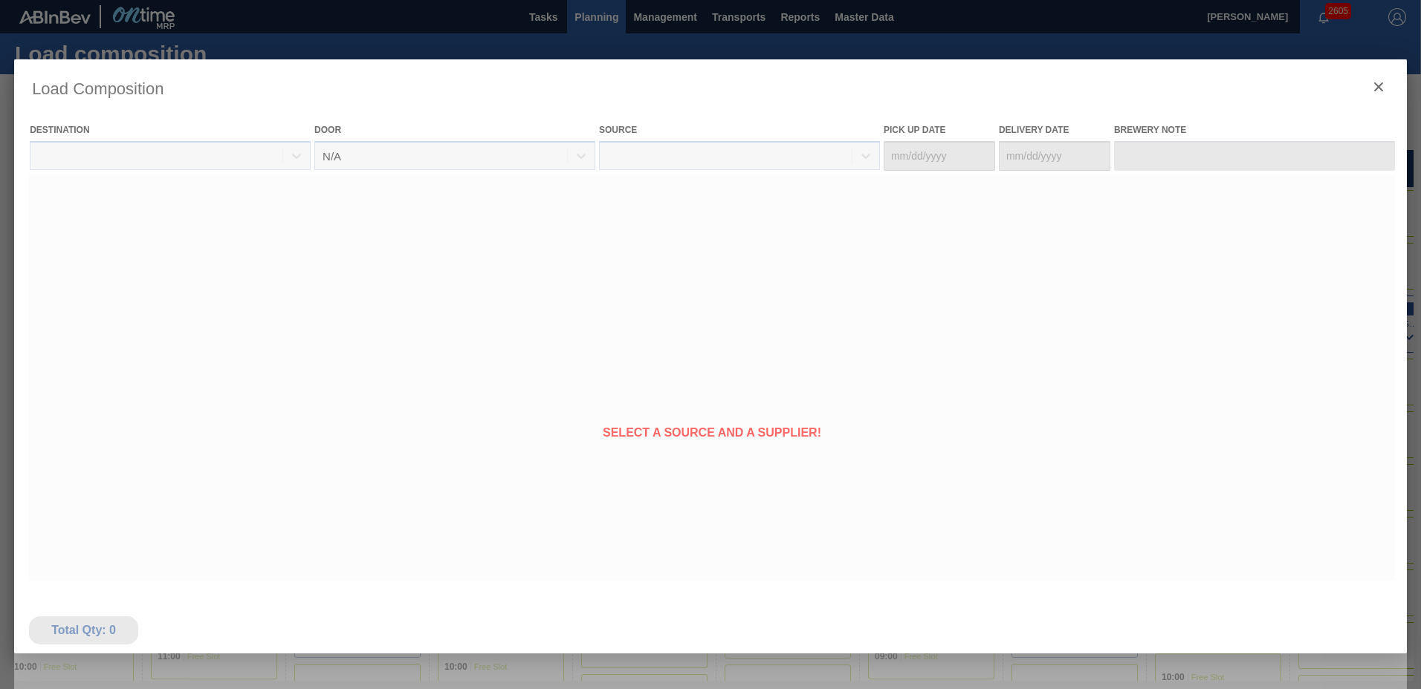
type Date "[DATE]"
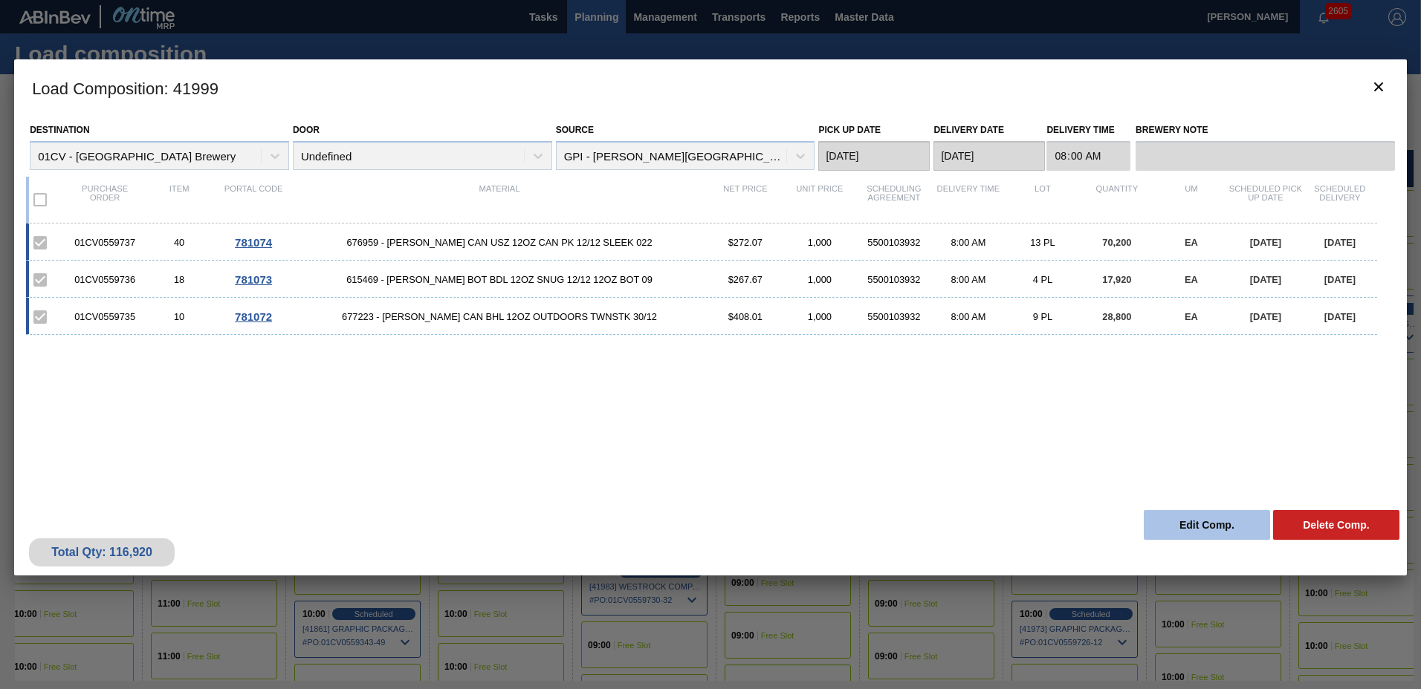
click at [1161, 520] on button "Edit Comp." at bounding box center [1206, 525] width 126 height 30
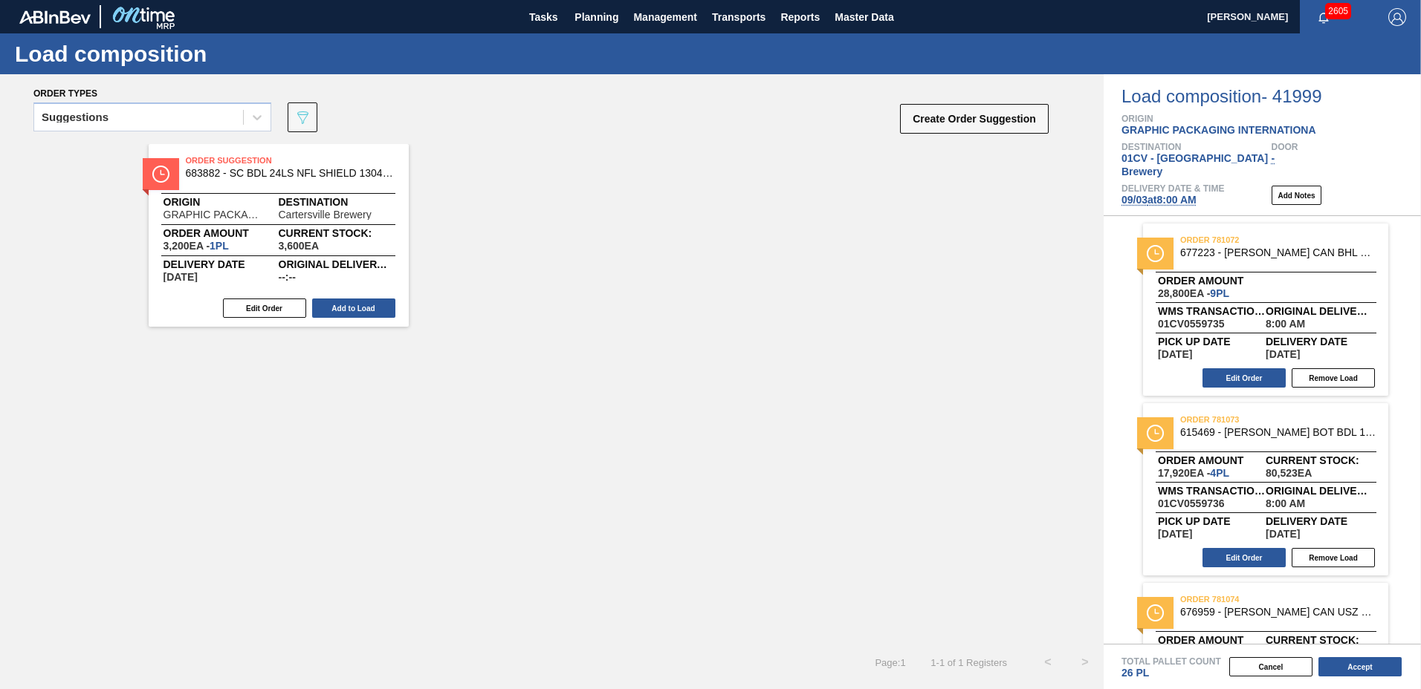
click at [1158, 194] on span "[DATE] 8:00 AM" at bounding box center [1158, 200] width 75 height 12
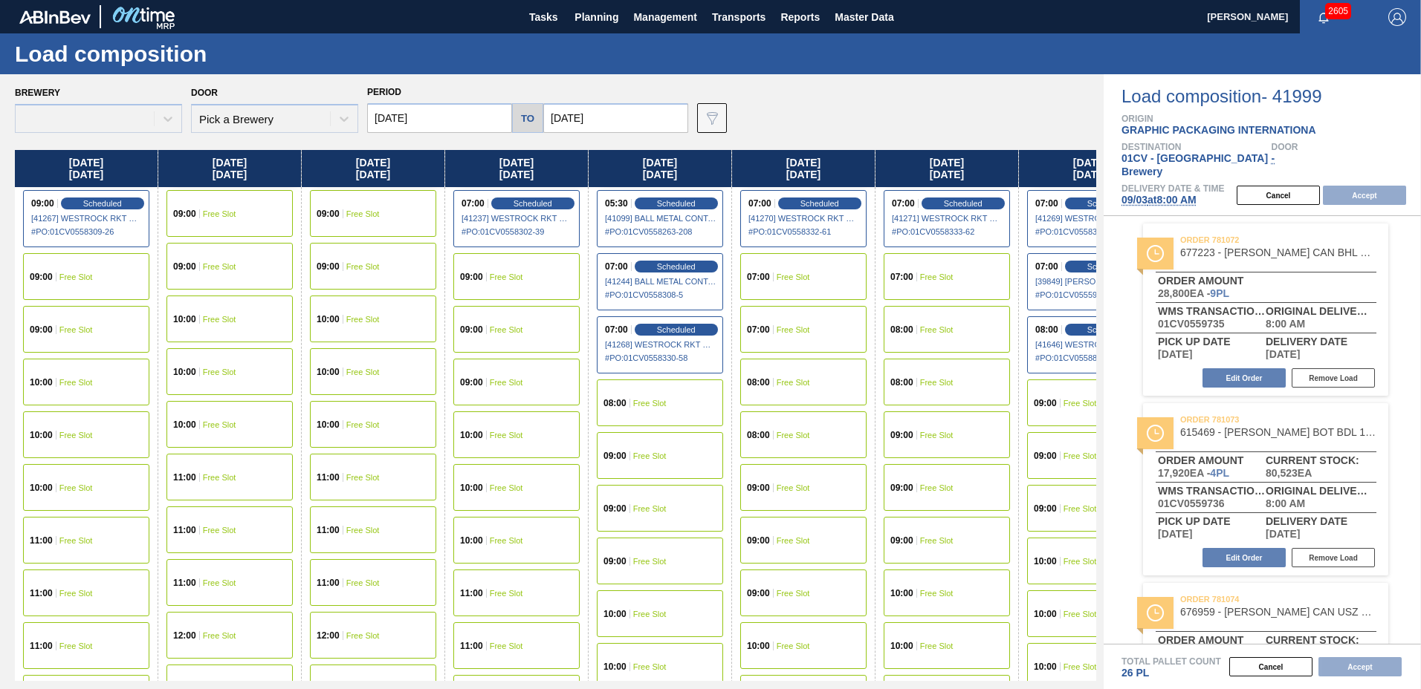
type input "[DATE]"
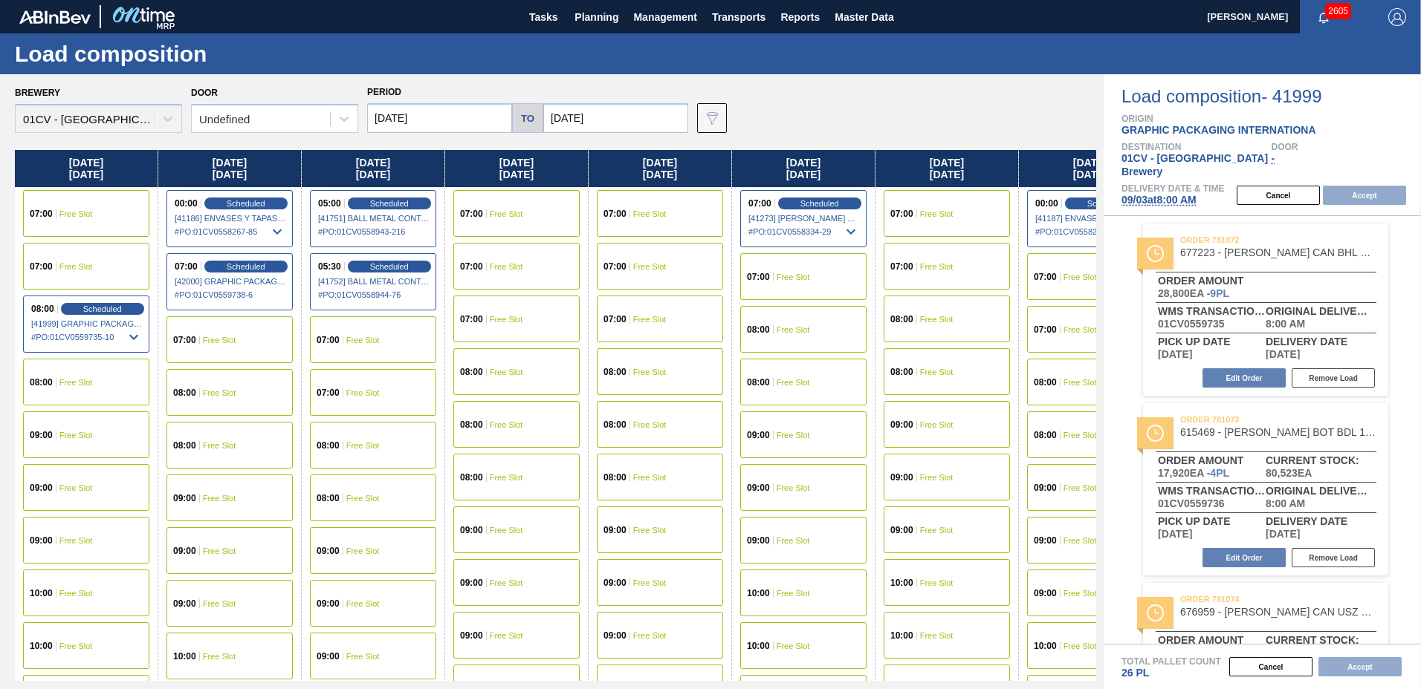
click at [1164, 194] on span "[DATE] 8:00 AM" at bounding box center [1158, 200] width 75 height 12
click at [412, 113] on input "[DATE]" at bounding box center [439, 118] width 145 height 30
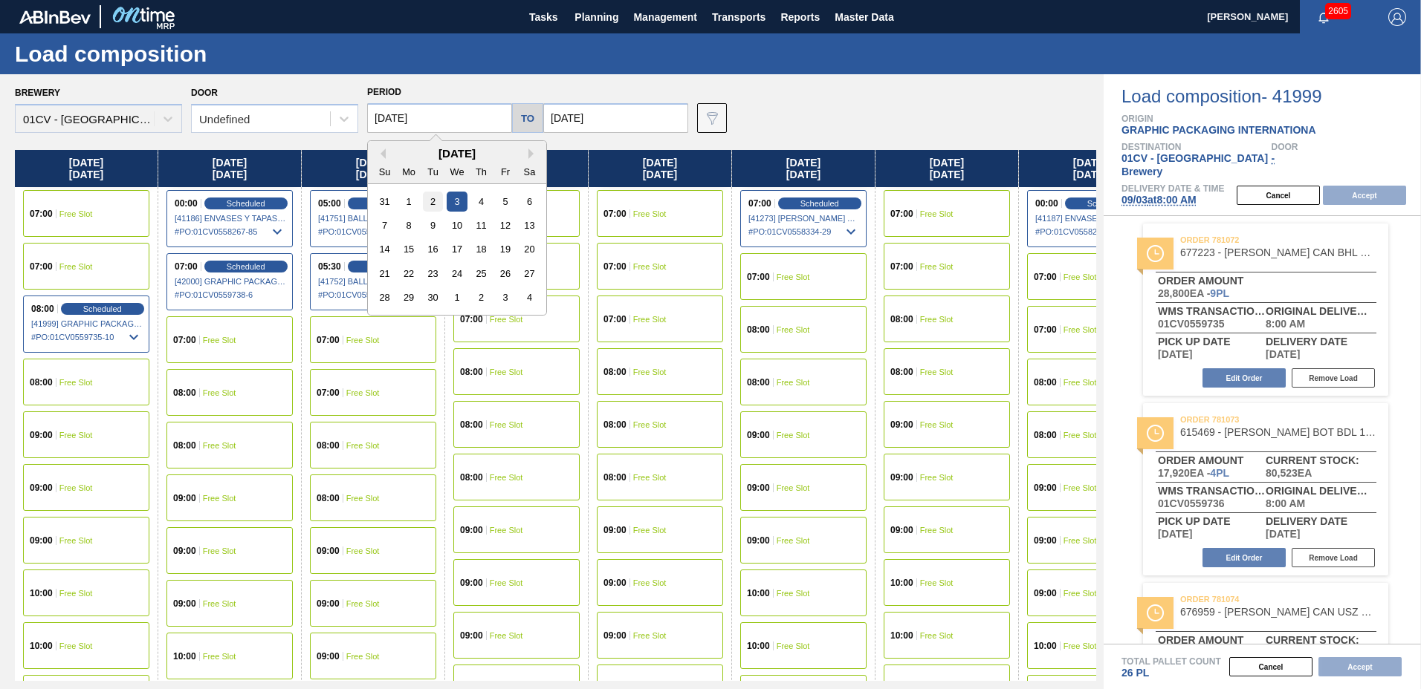
click at [434, 201] on div "2" at bounding box center [433, 202] width 20 height 20
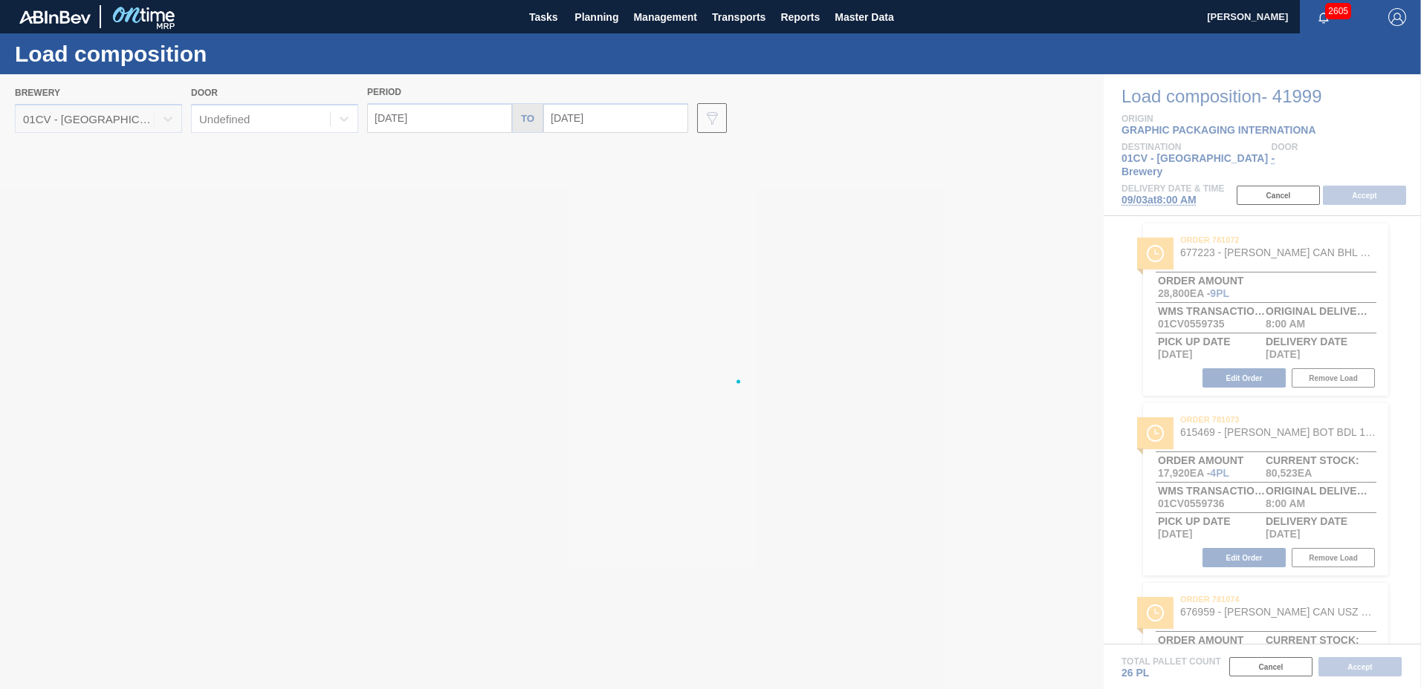
type input "[DATE]"
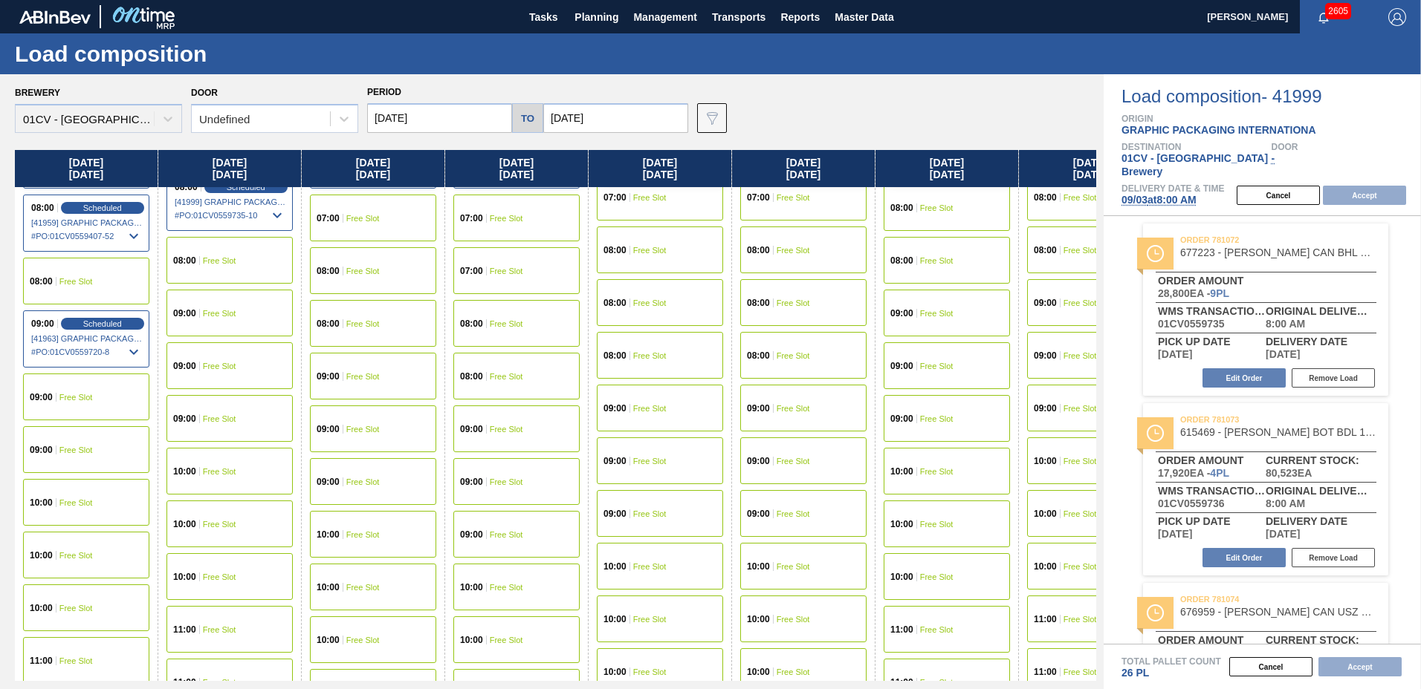
scroll to position [123, 0]
click at [91, 515] on div "10:00 Free Slot" at bounding box center [86, 501] width 126 height 47
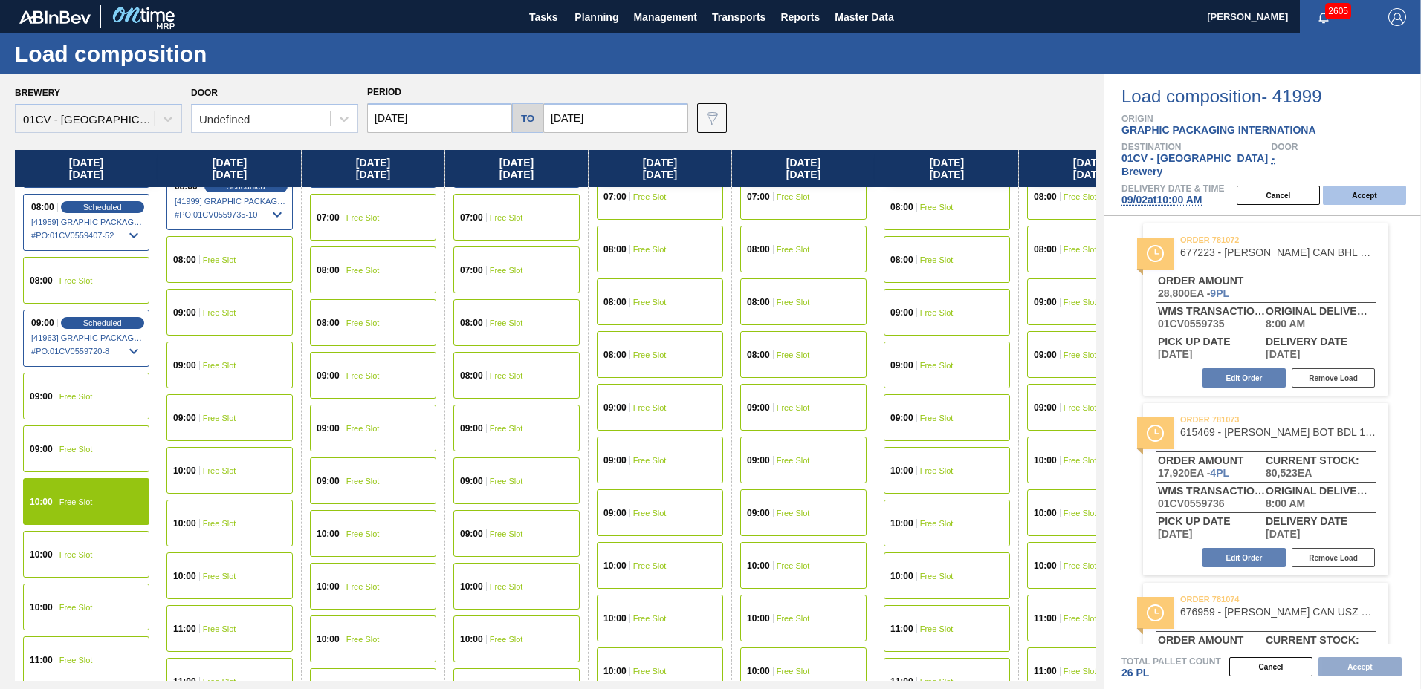
click at [1394, 186] on button "Accept" at bounding box center [1363, 195] width 83 height 19
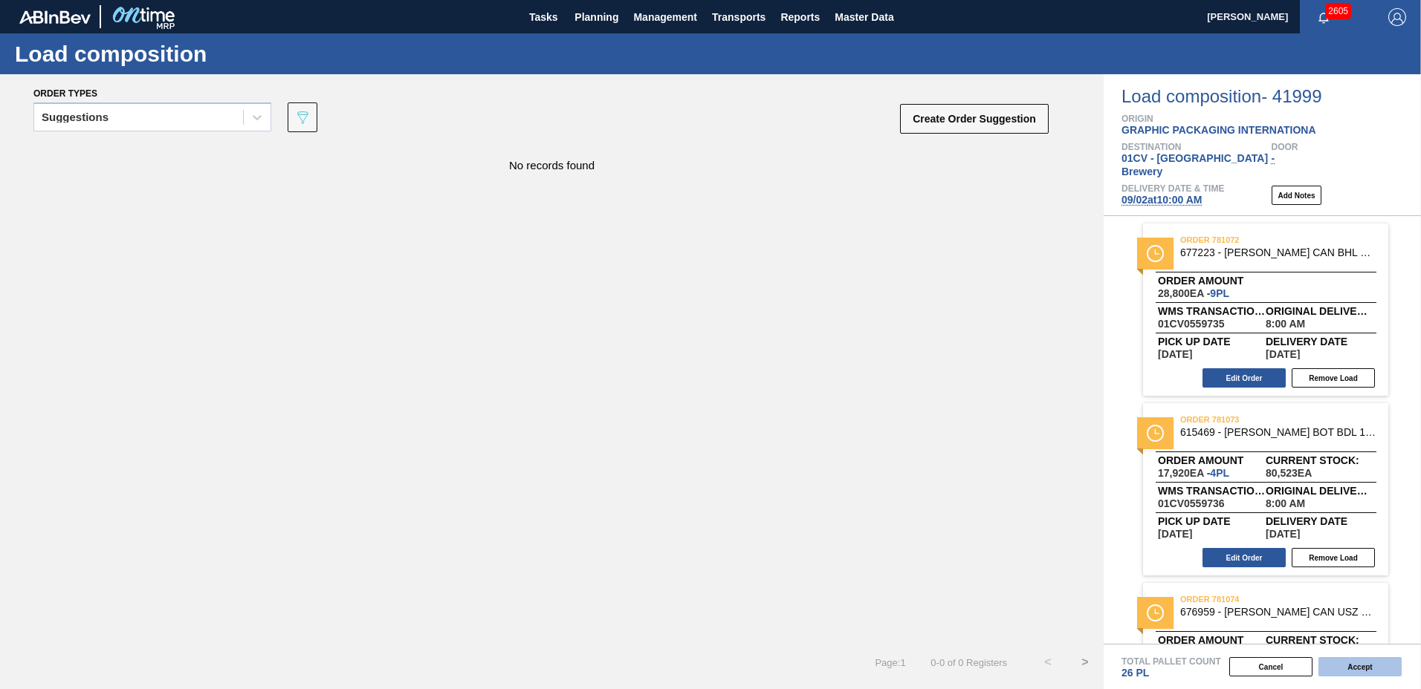
click at [1370, 669] on button "Accept" at bounding box center [1359, 667] width 83 height 19
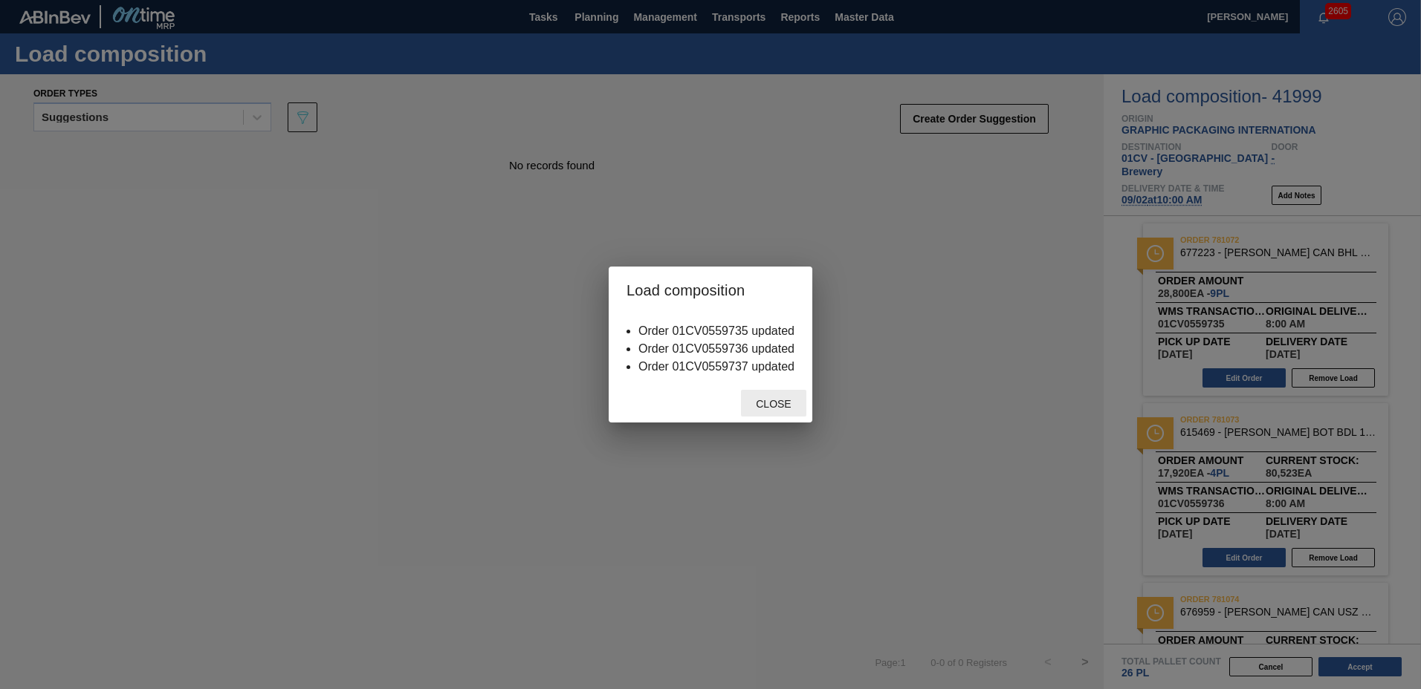
click at [760, 402] on span "Close" at bounding box center [773, 404] width 59 height 12
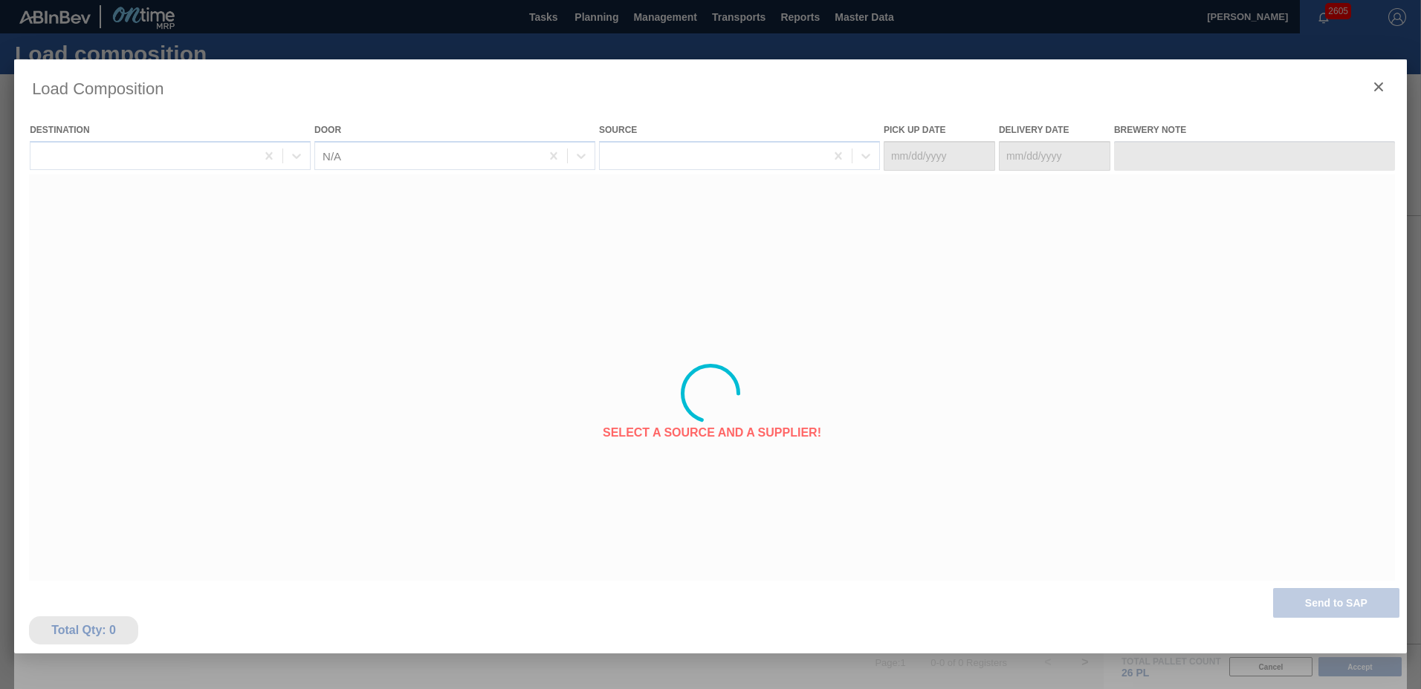
type Date "[DATE]"
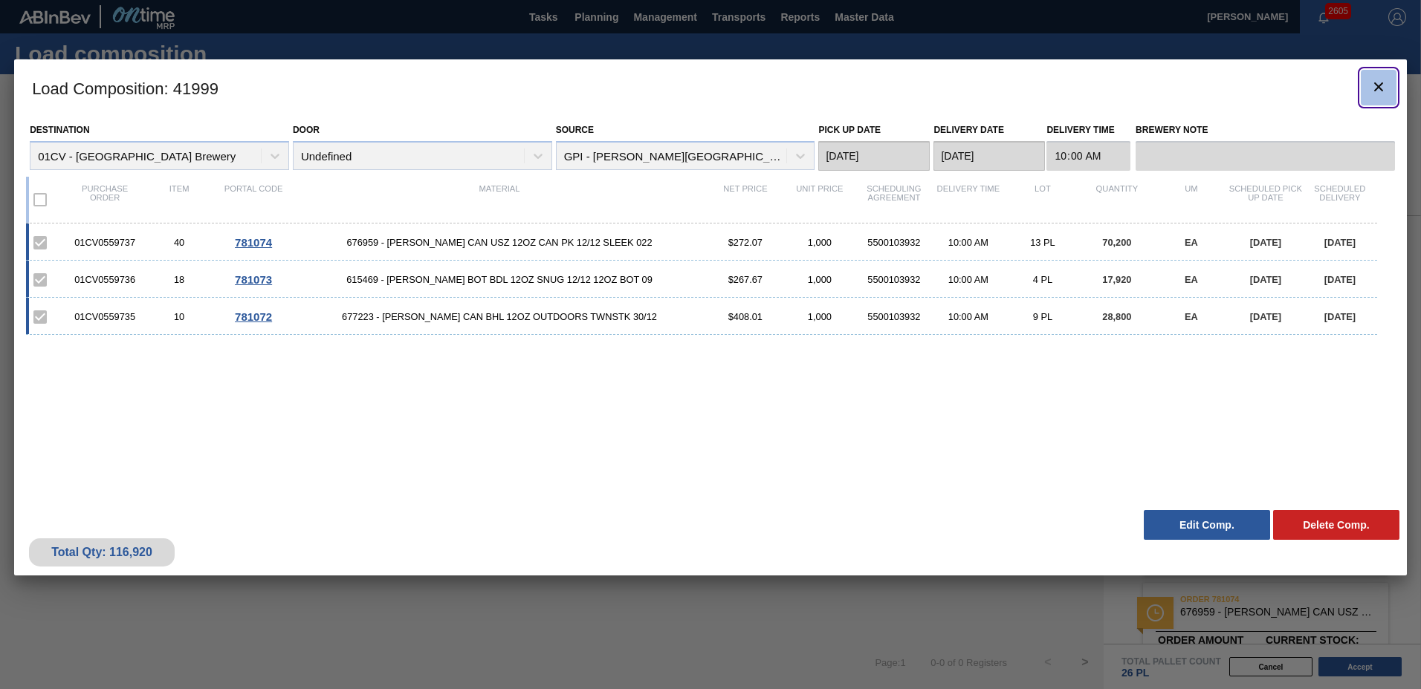
click at [1378, 91] on icon "botão de ícone" at bounding box center [1378, 87] width 18 height 18
